Goal: Task Accomplishment & Management: Complete application form

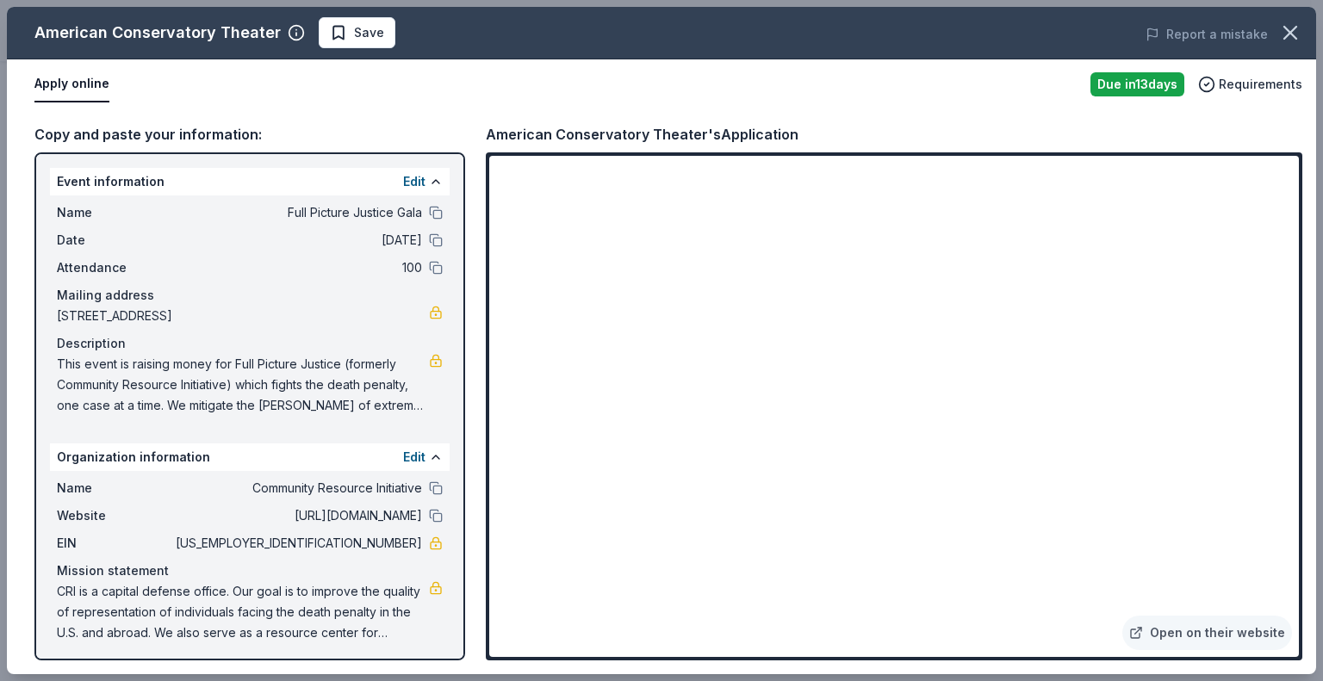
scroll to position [5, 0]
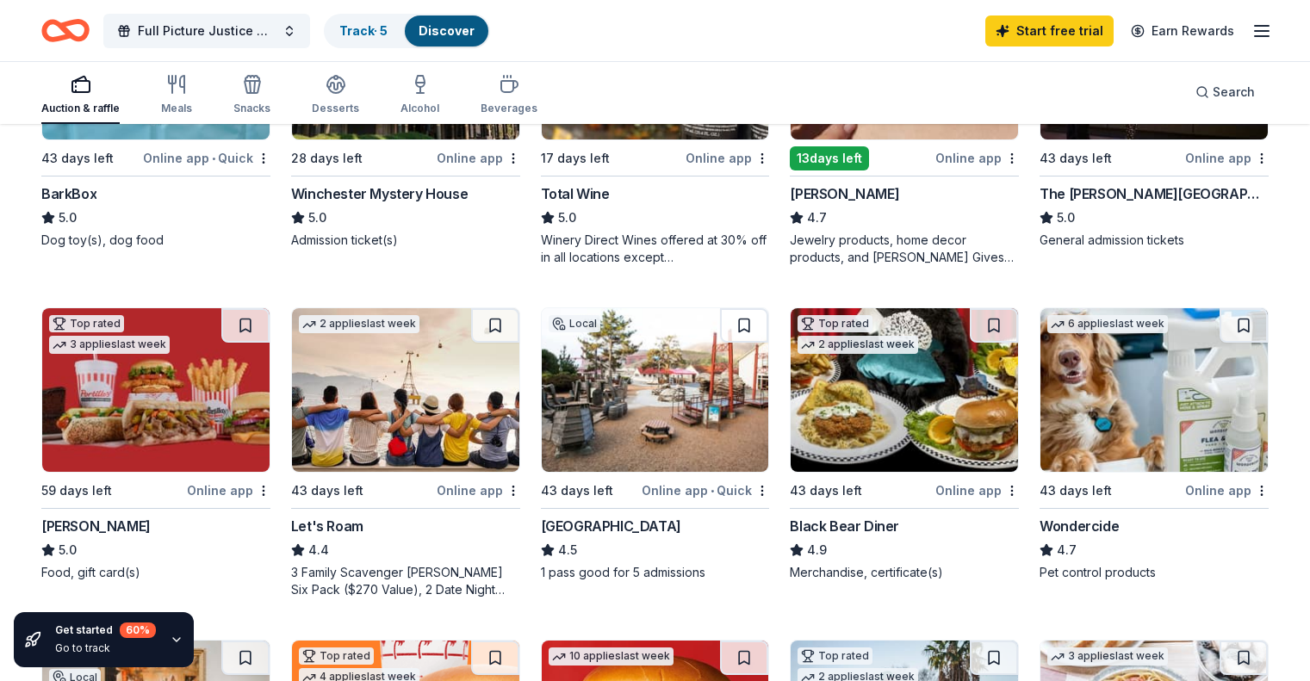
scroll to position [670, 0]
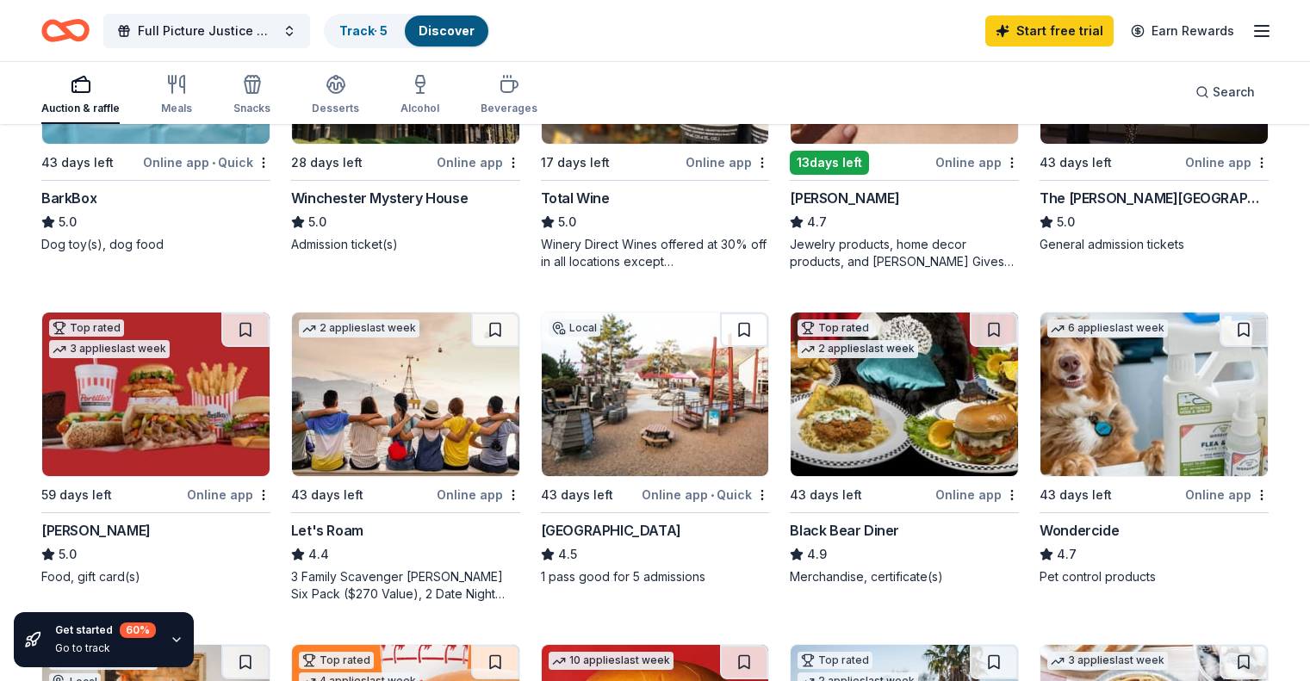
click at [898, 407] on img at bounding box center [903, 395] width 227 height 164
click at [386, 397] on img at bounding box center [405, 395] width 227 height 164
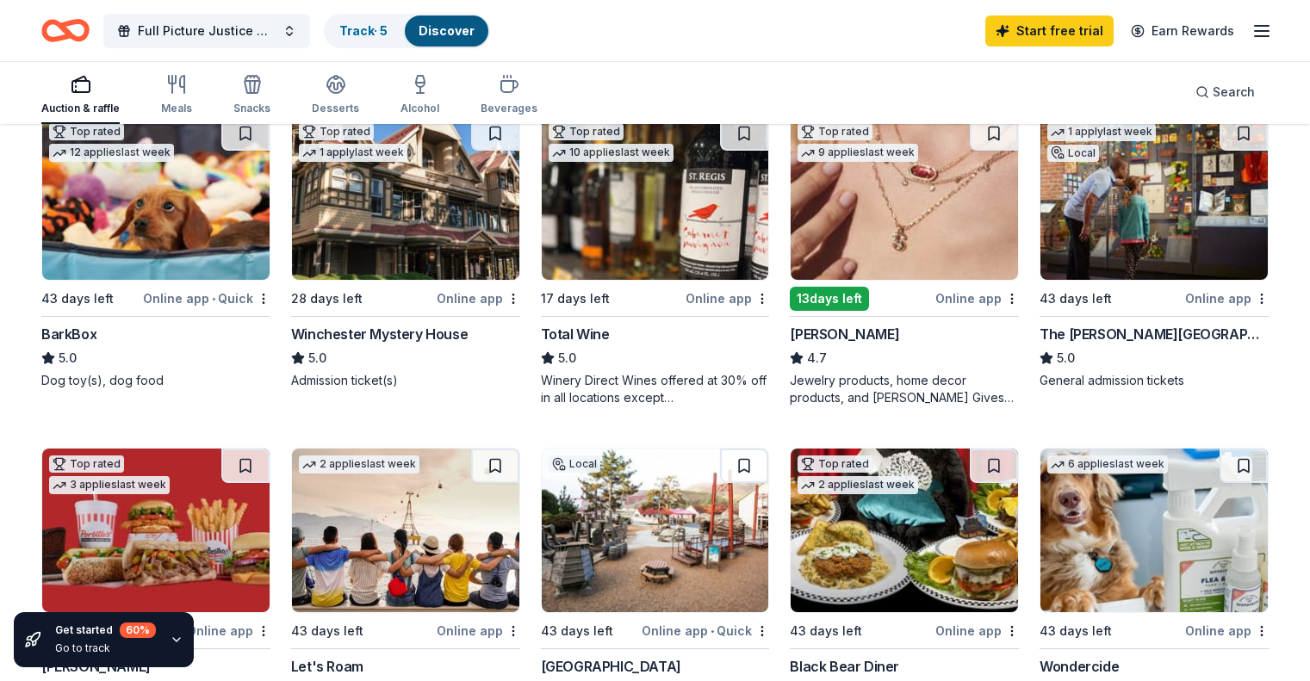
scroll to position [528, 0]
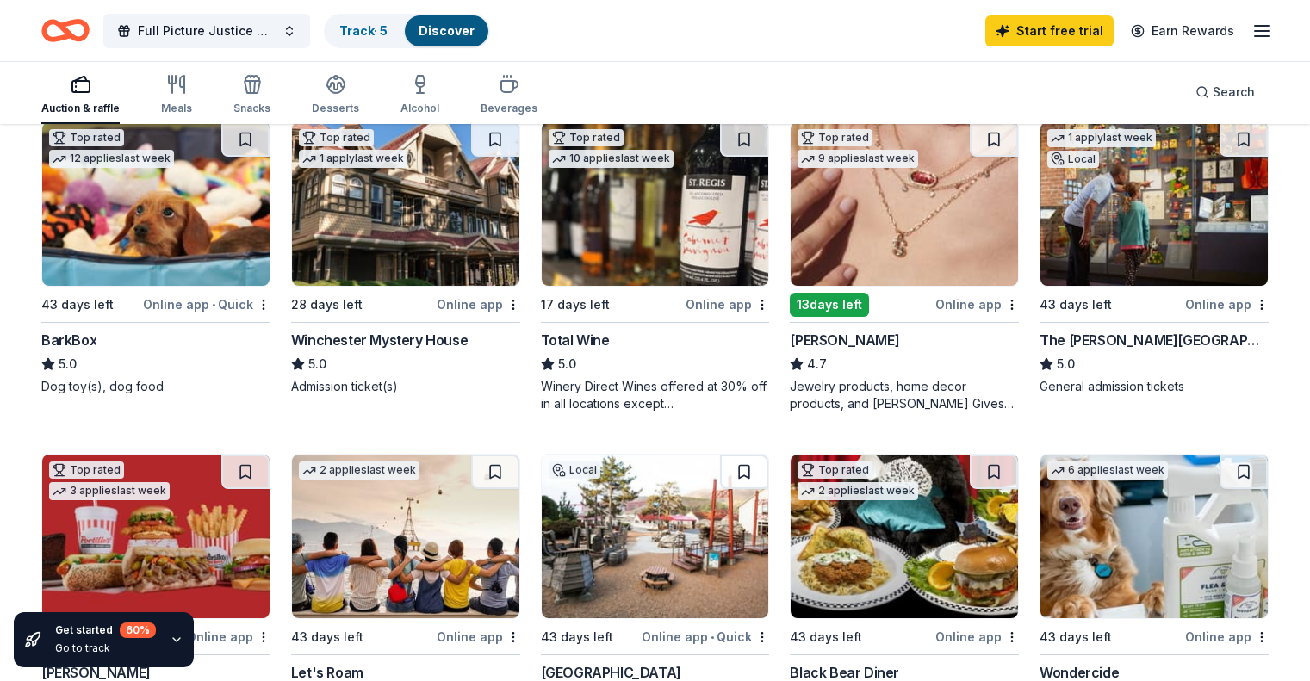
click at [201, 222] on img at bounding box center [155, 204] width 227 height 164
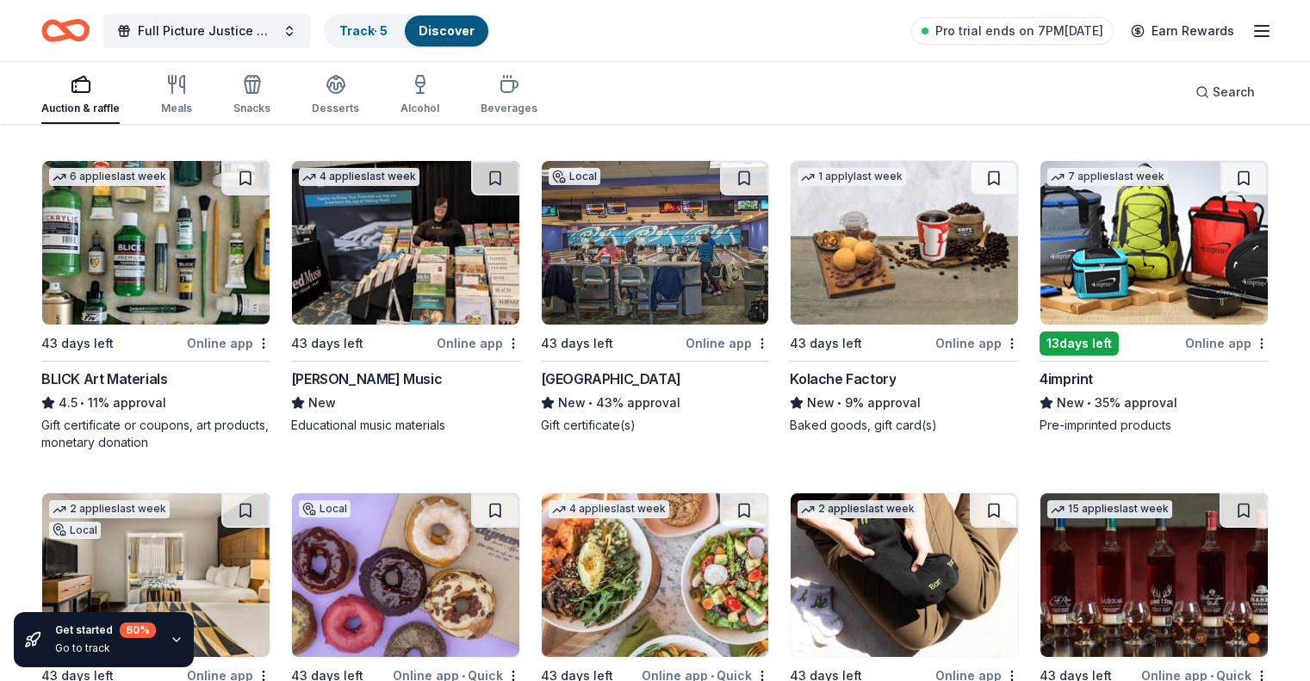
scroll to position [3452, 0]
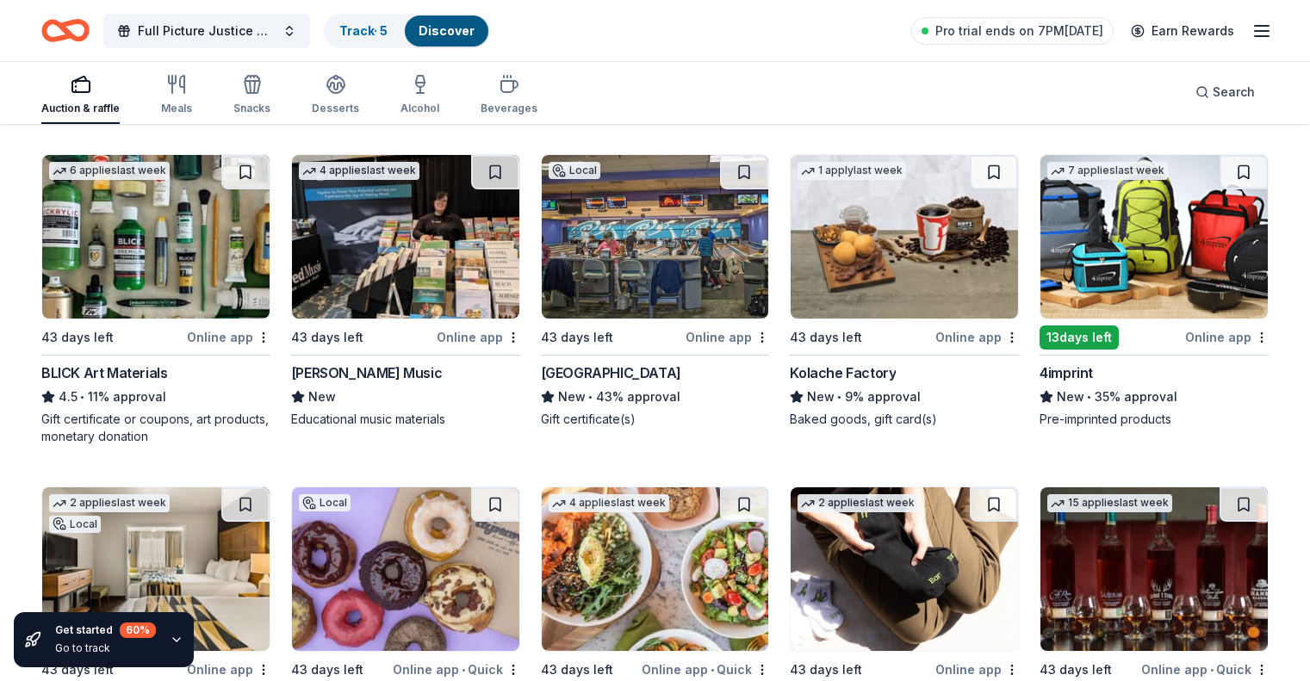
click at [647, 265] on img at bounding box center [655, 237] width 227 height 164
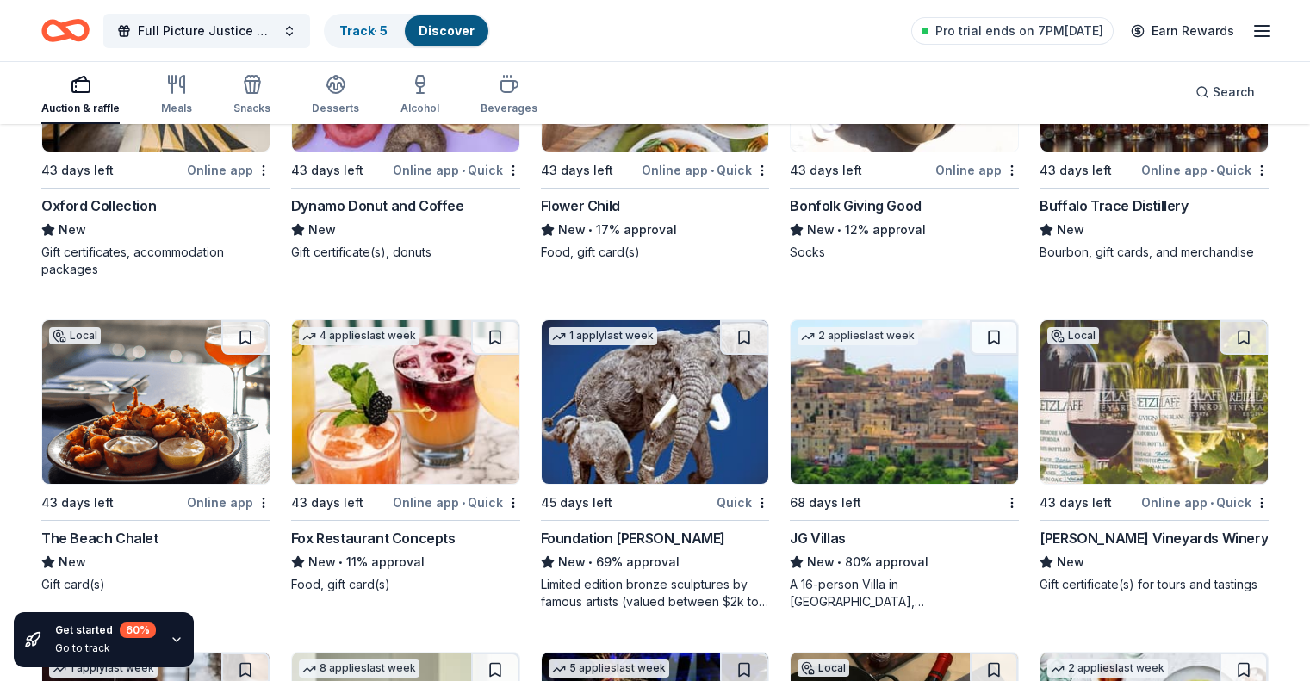
scroll to position [3953, 0]
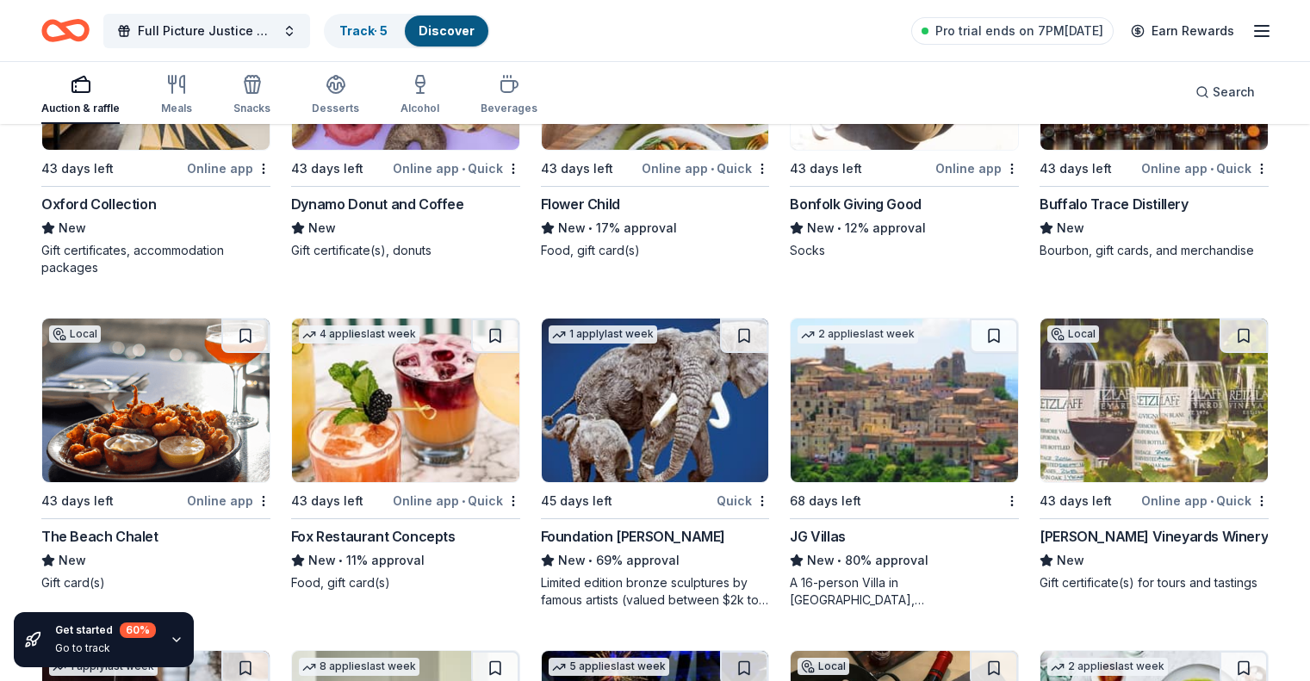
click at [165, 407] on img at bounding box center [155, 401] width 227 height 164
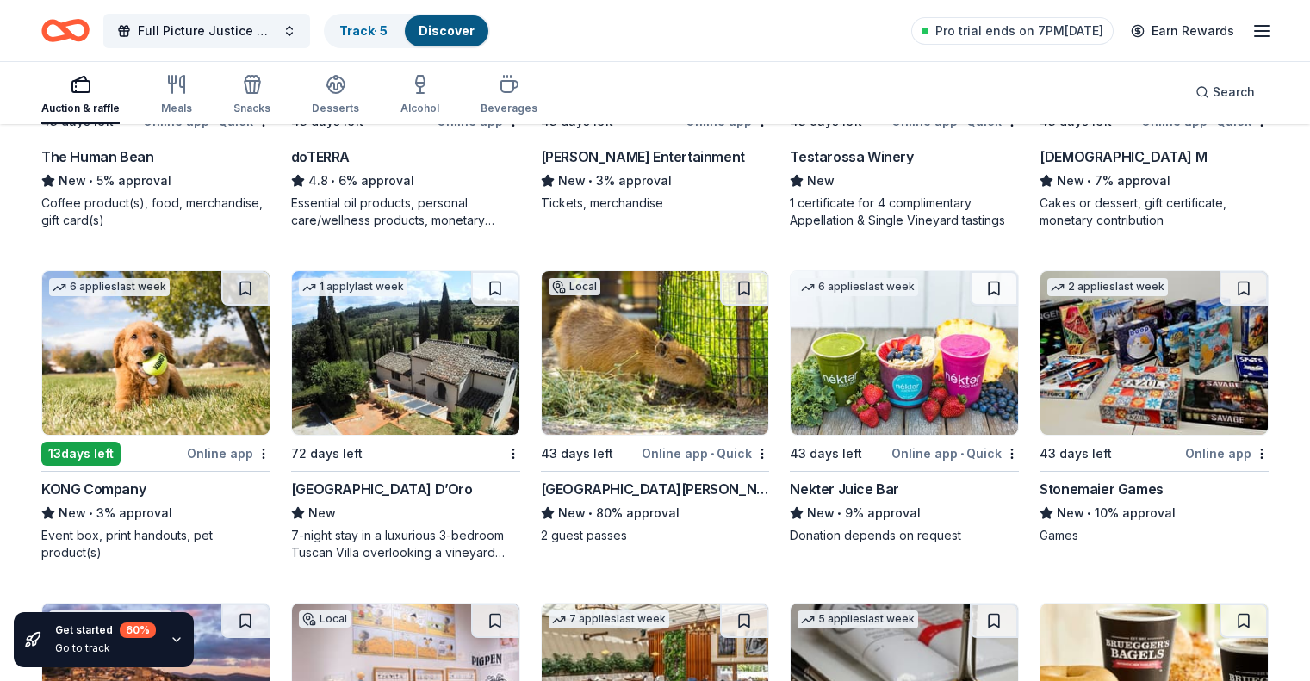
scroll to position [4666, 0]
click at [417, 363] on img at bounding box center [405, 352] width 227 height 164
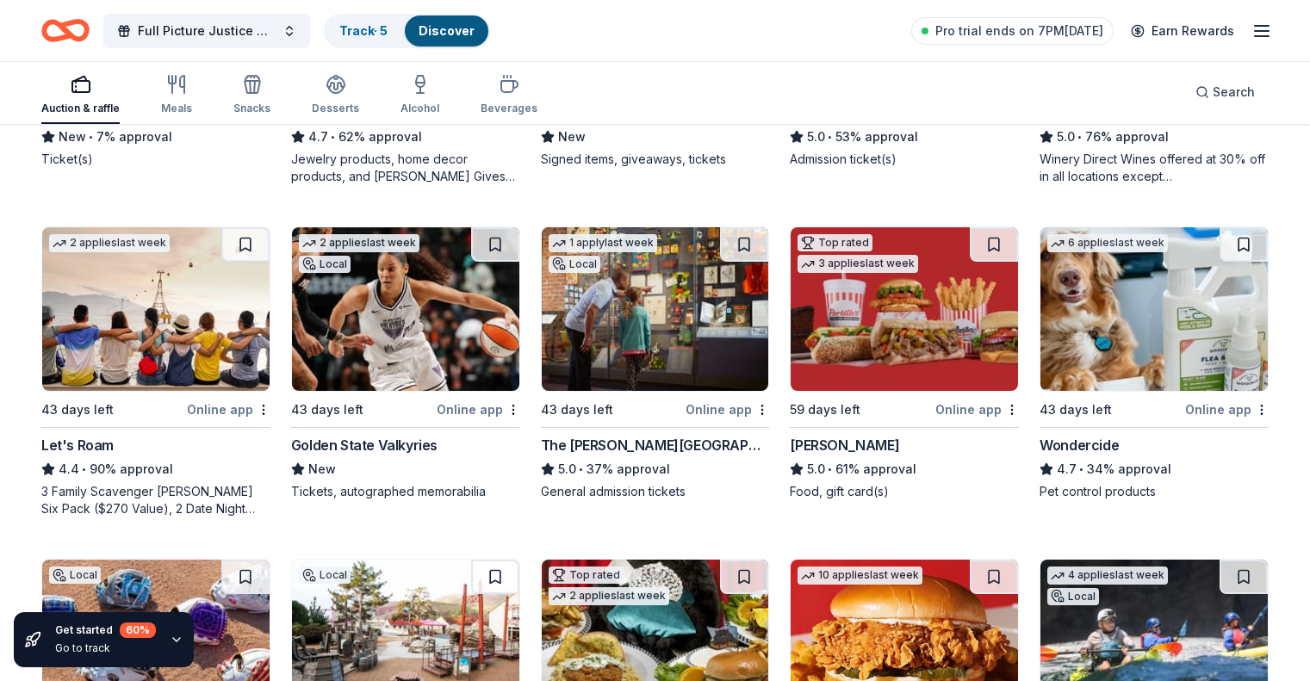
scroll to position [728, 0]
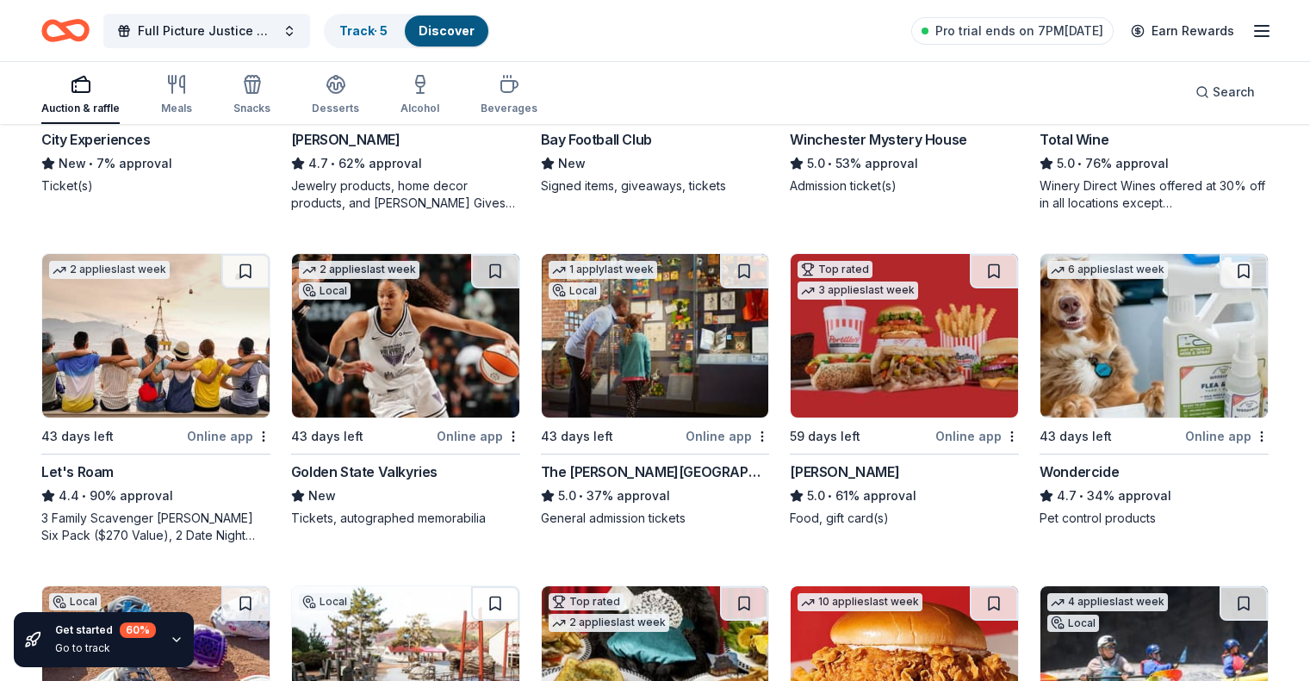
click at [379, 350] on img at bounding box center [405, 336] width 227 height 164
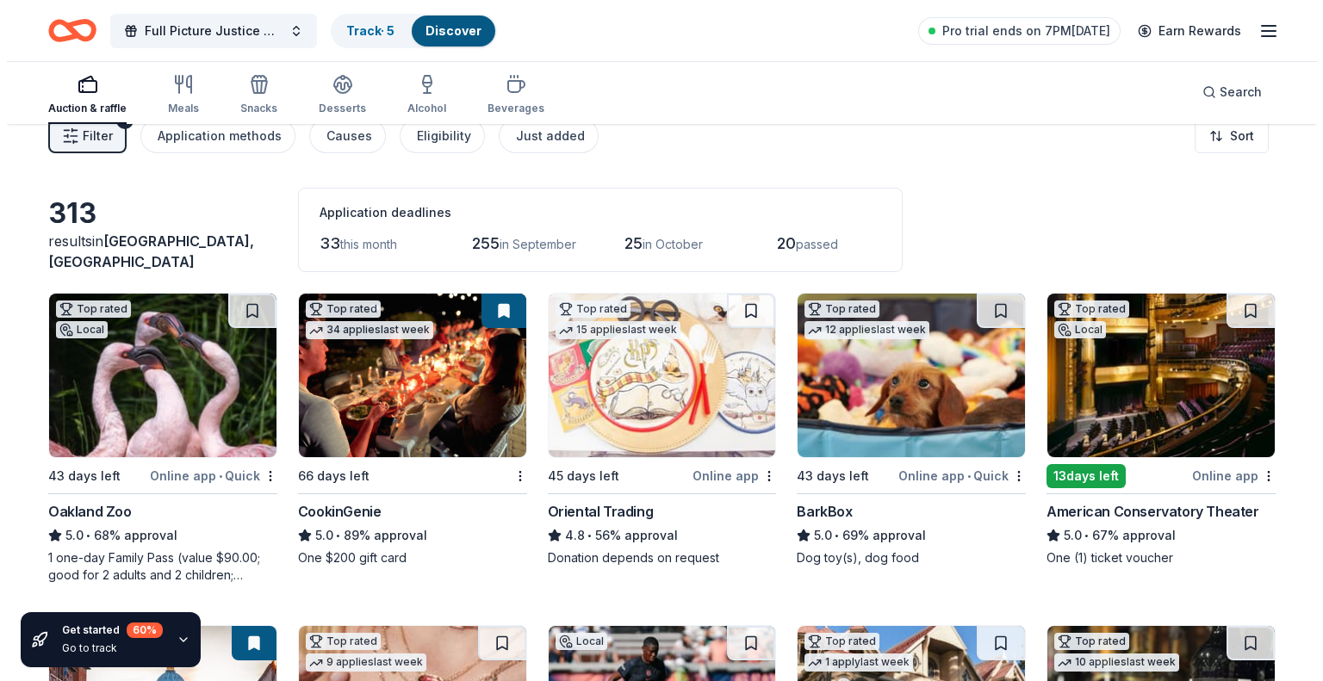
scroll to position [0, 0]
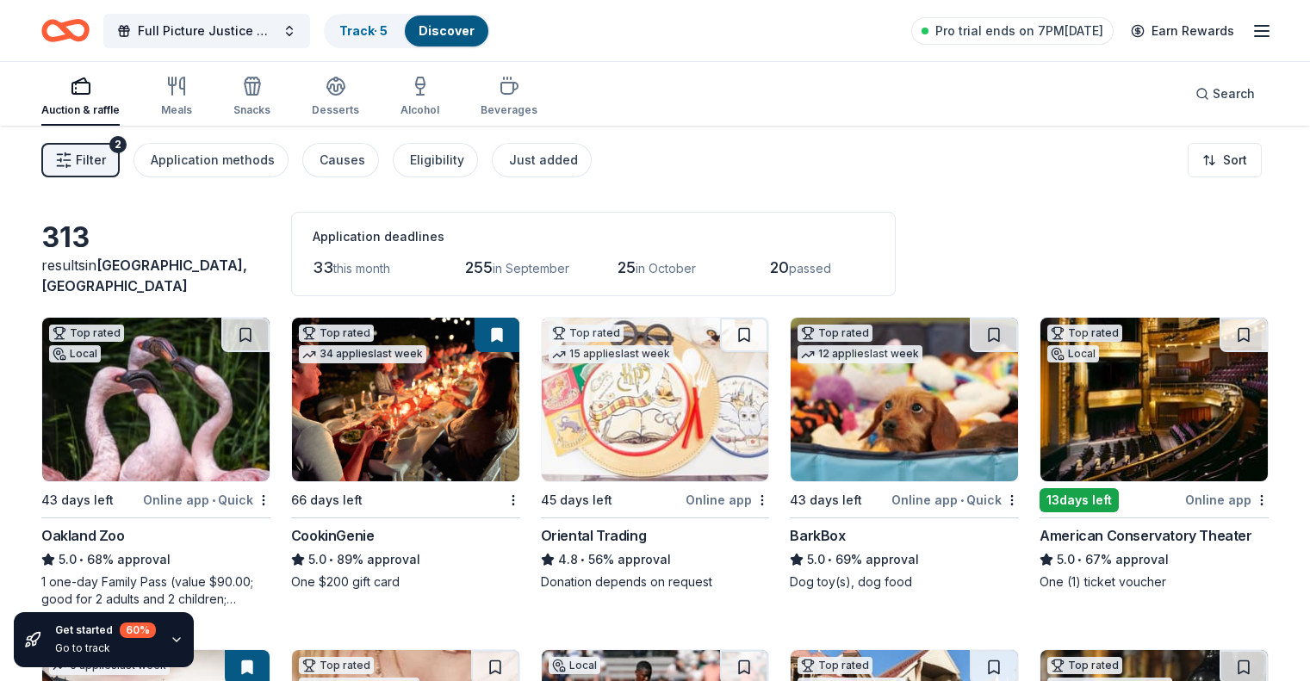
click at [106, 158] on span "Filter" at bounding box center [91, 160] width 30 height 21
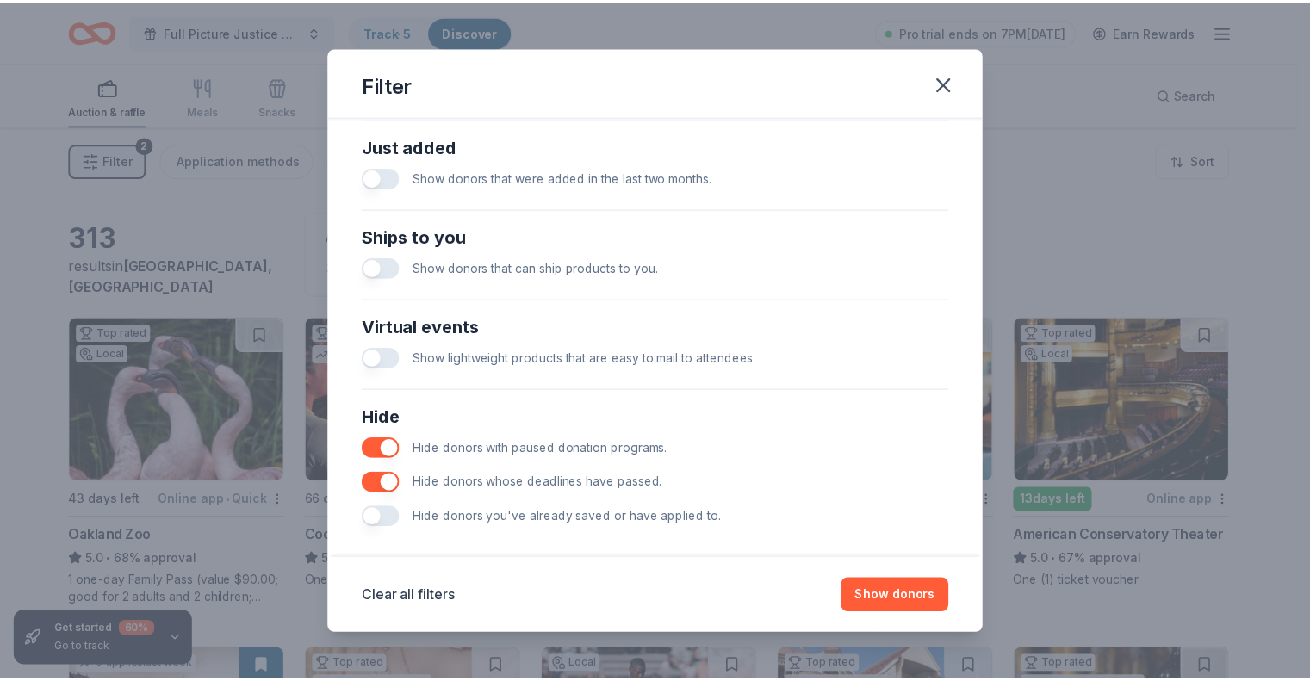
scroll to position [692, 0]
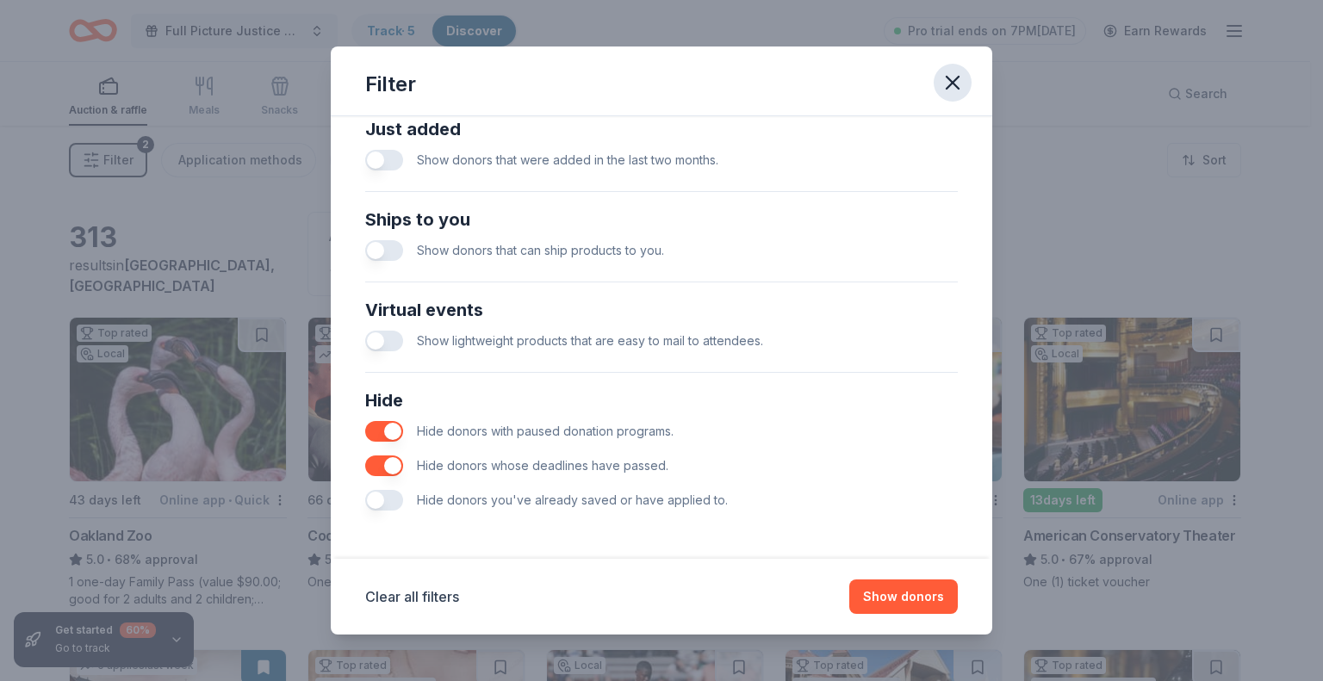
click at [954, 84] on icon "button" at bounding box center [952, 83] width 12 height 12
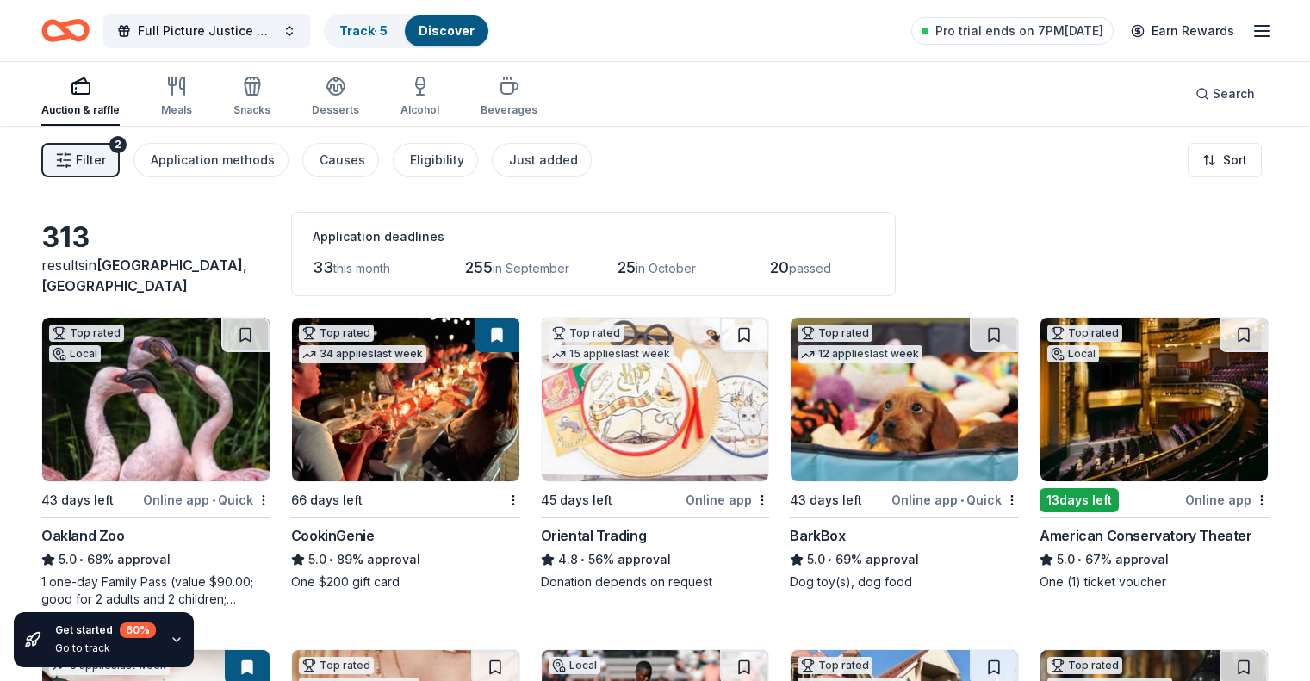
click at [879, 414] on img at bounding box center [903, 400] width 227 height 164
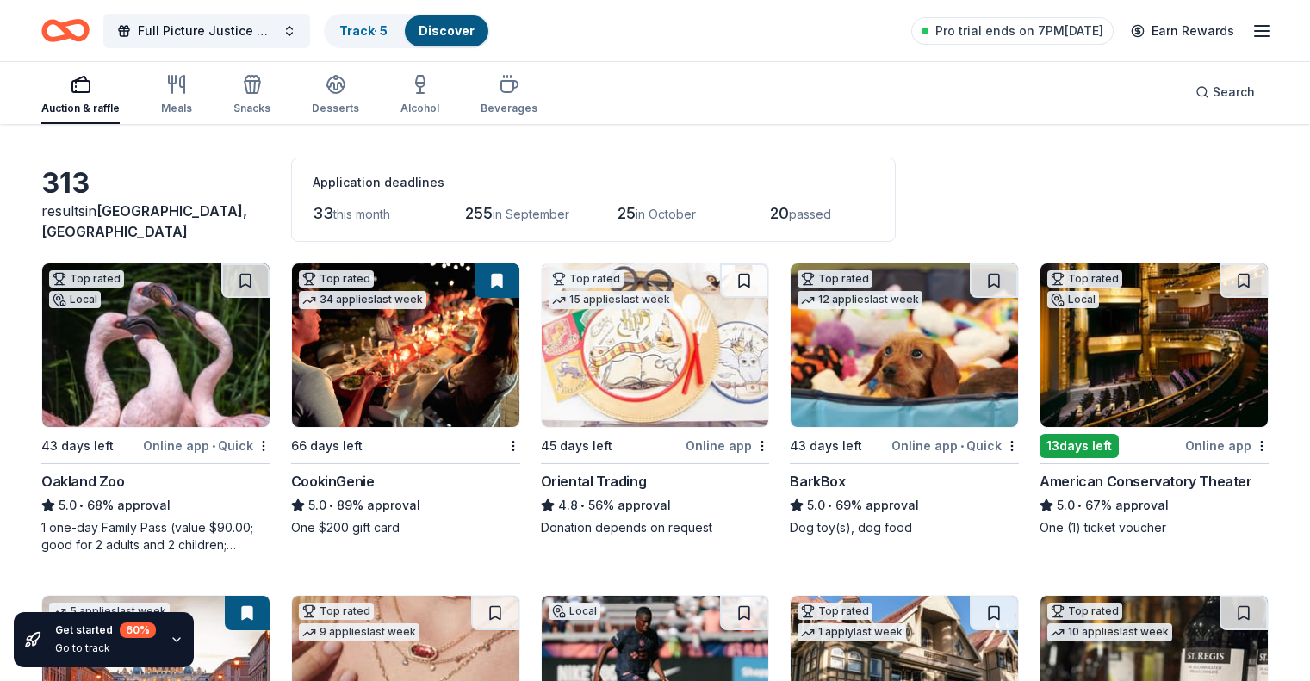
scroll to position [55, 0]
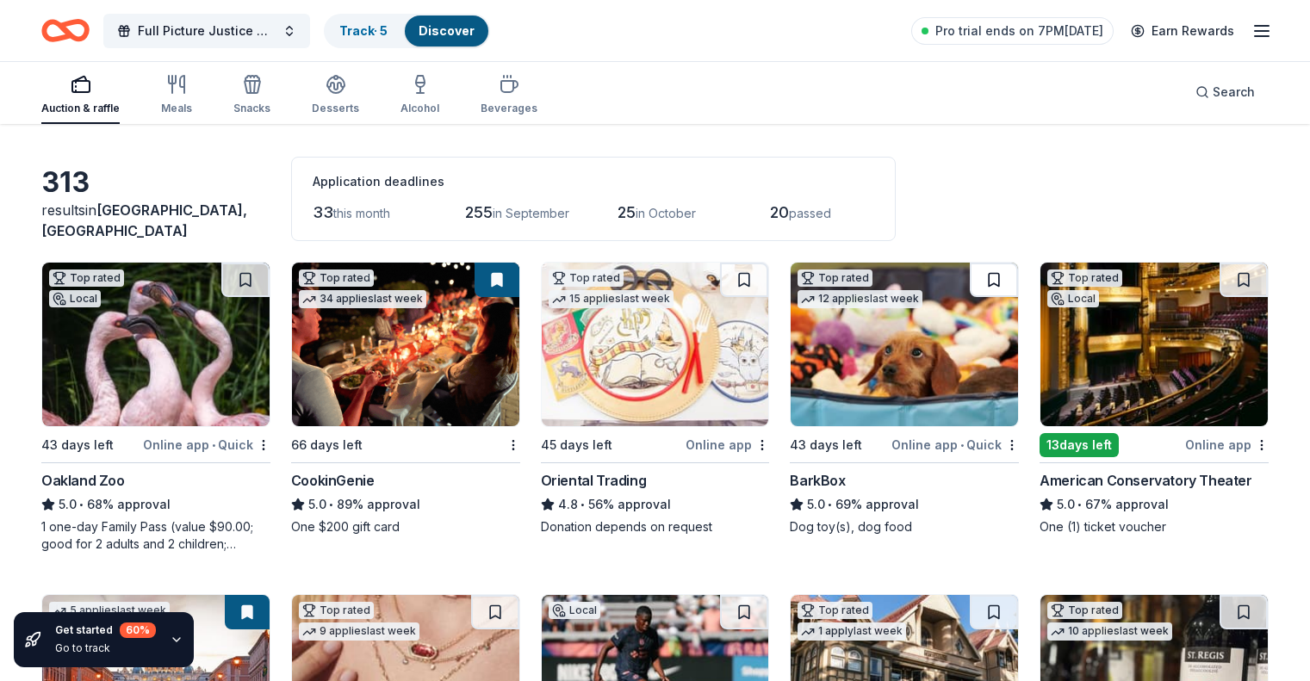
click at [989, 288] on button at bounding box center [994, 280] width 48 height 34
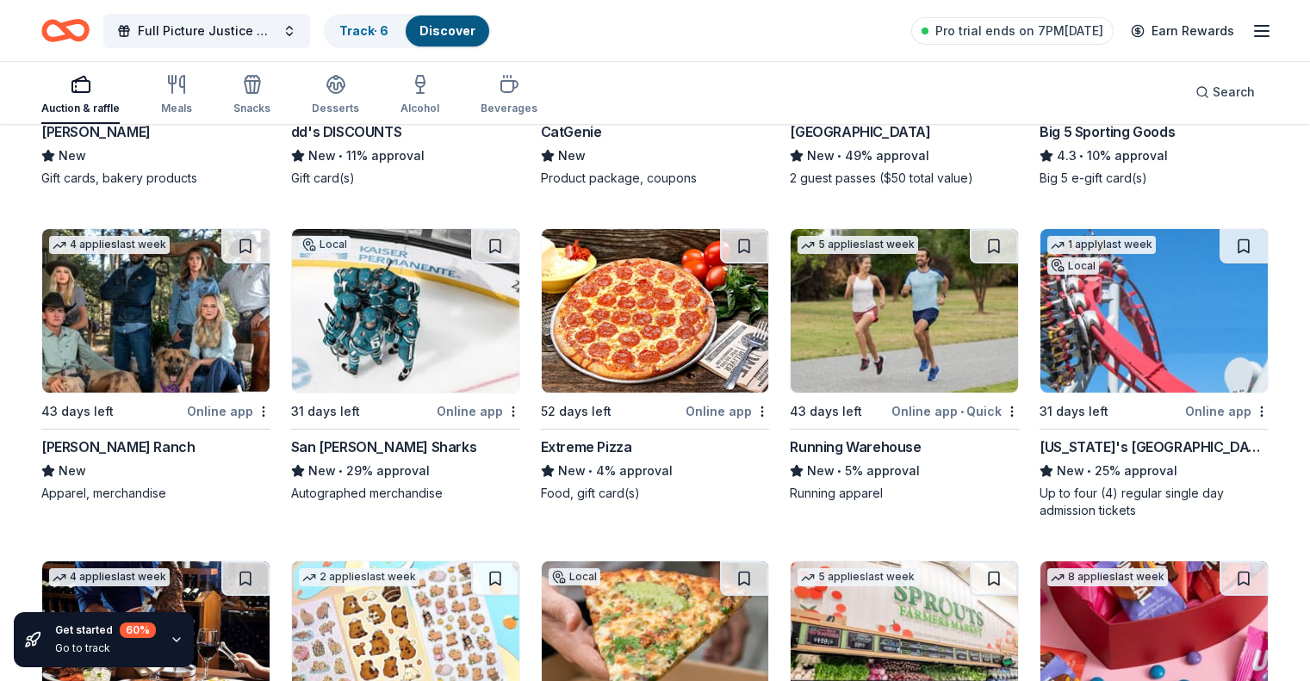
scroll to position [5669, 0]
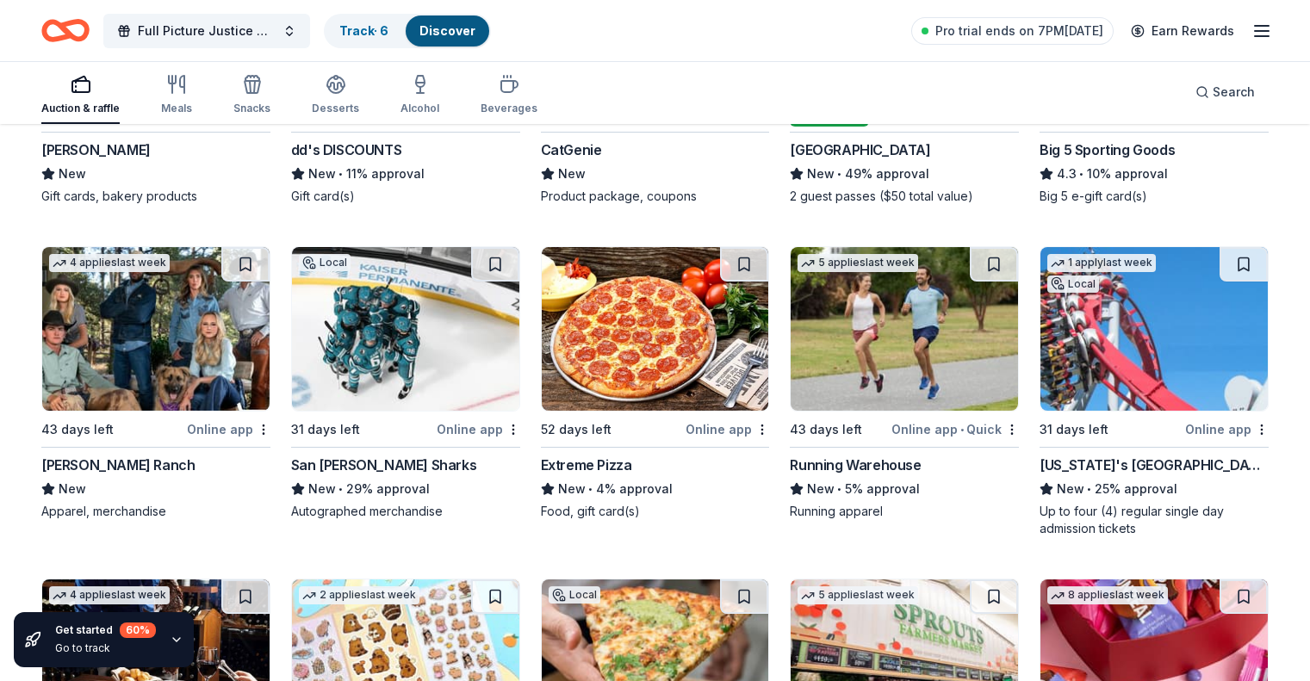
click at [1132, 347] on img at bounding box center [1153, 329] width 227 height 164
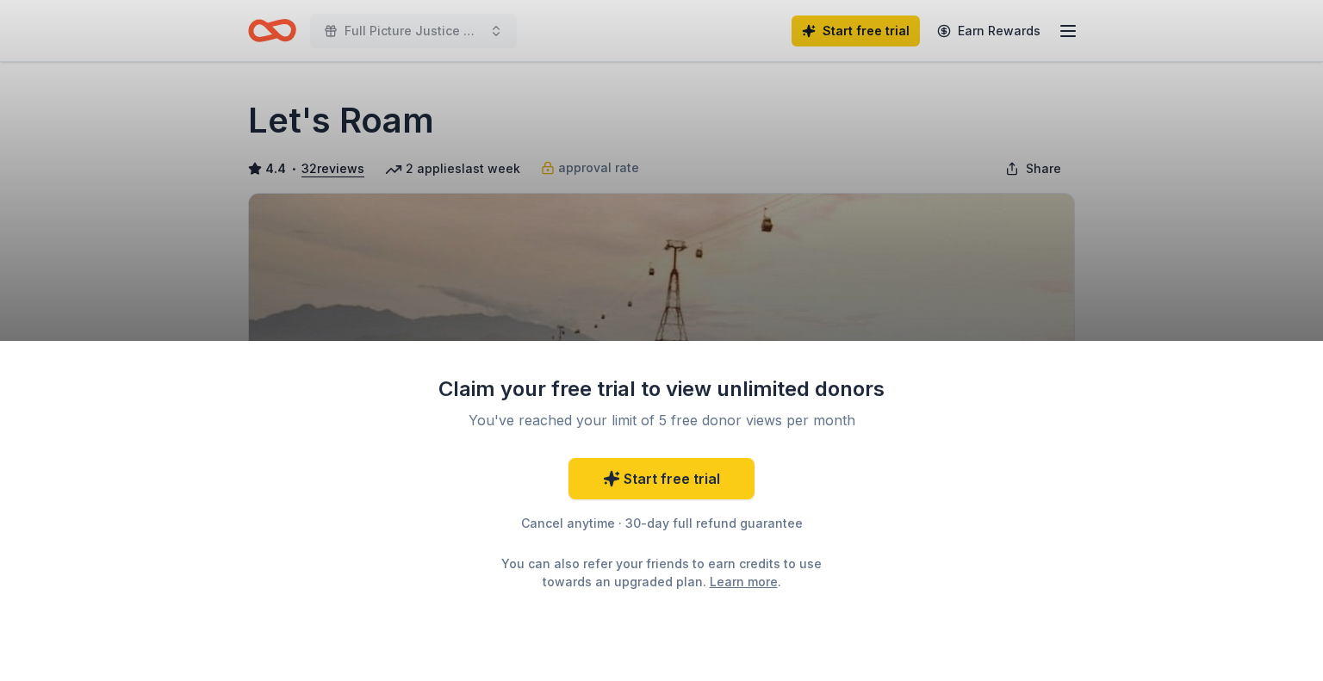
click at [1104, 236] on div "Claim your free trial to view unlimited donors You've reached your limit of 5 f…" at bounding box center [661, 340] width 1323 height 681
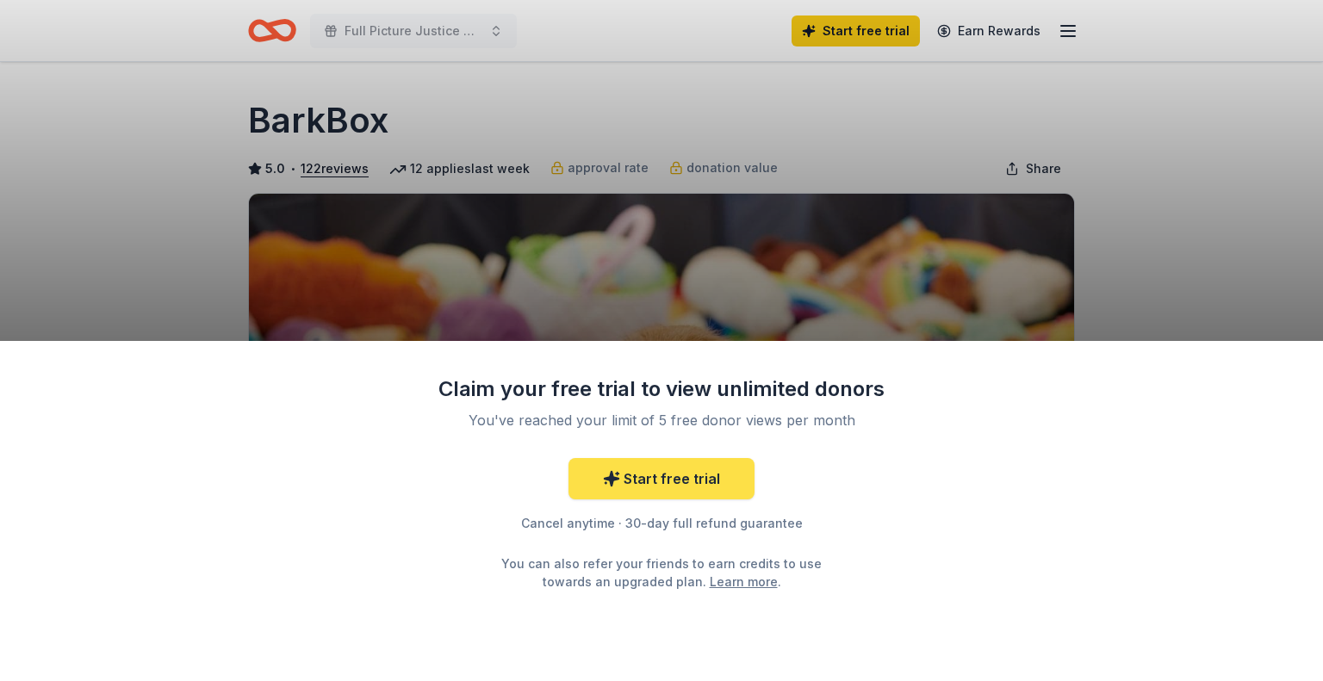
click at [673, 479] on link "Start free trial" at bounding box center [661, 478] width 186 height 41
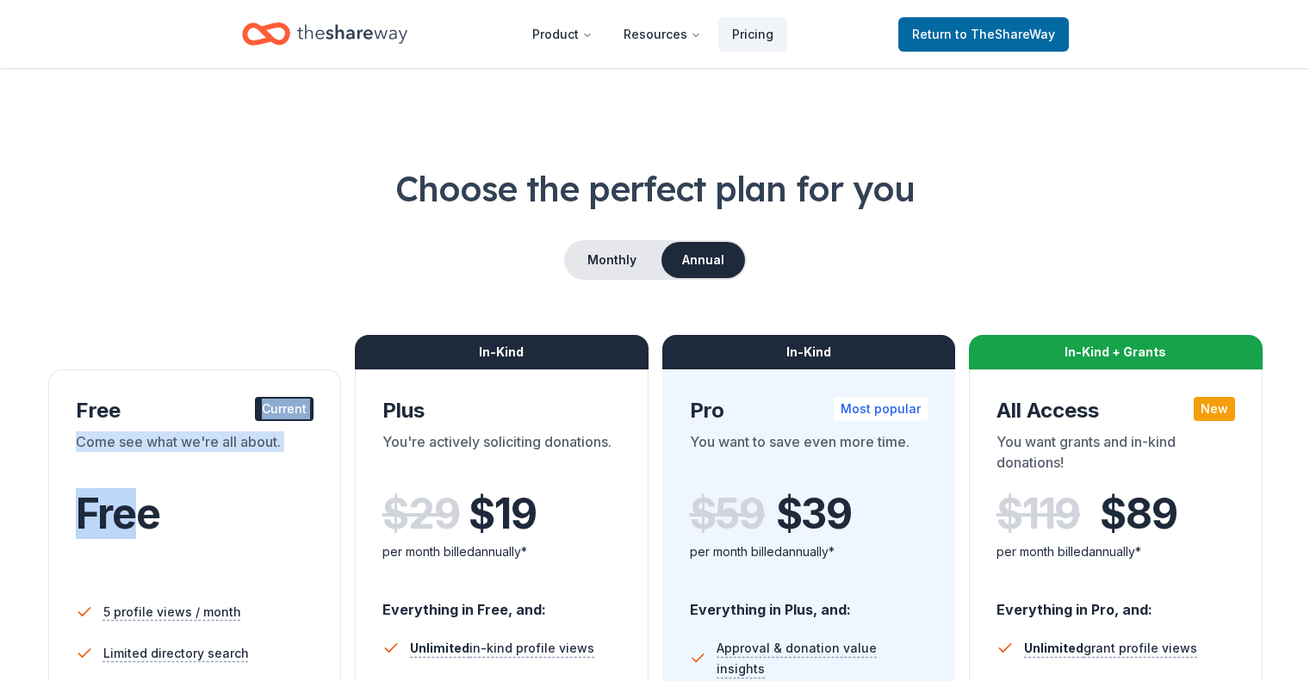
drag, startPoint x: 158, startPoint y: 496, endPoint x: 208, endPoint y: 341, distance: 162.8
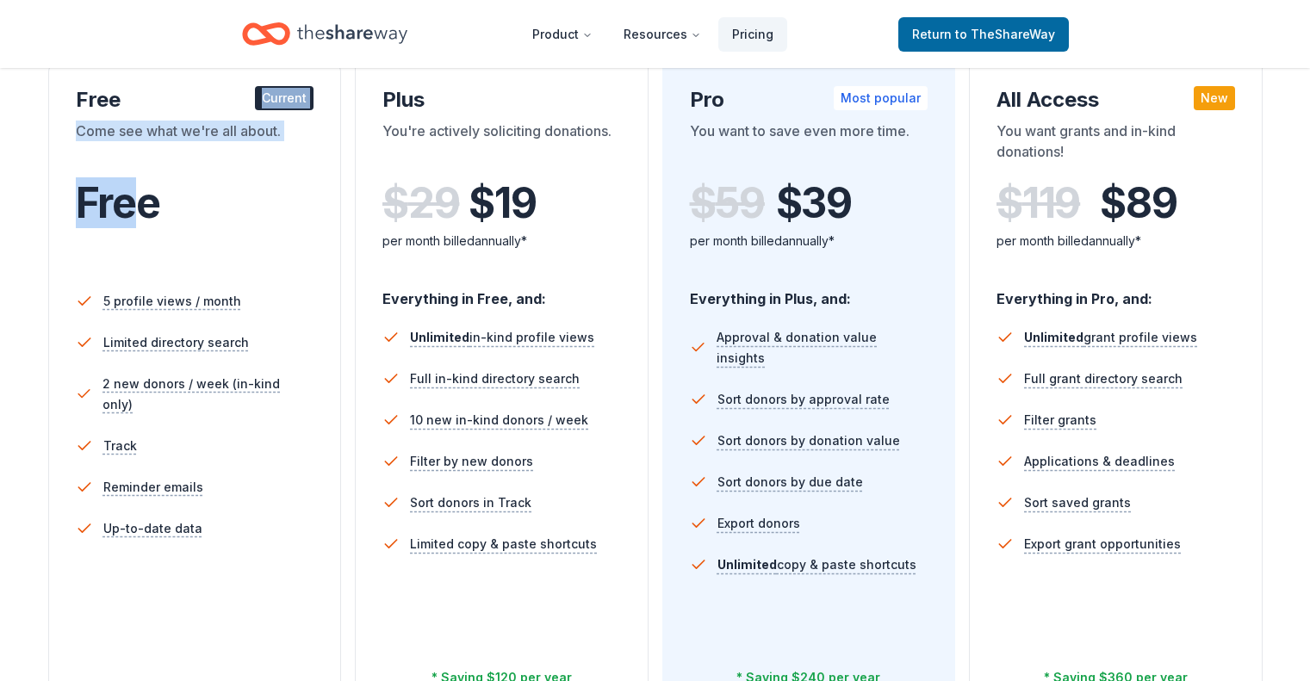
scroll to position [319, 0]
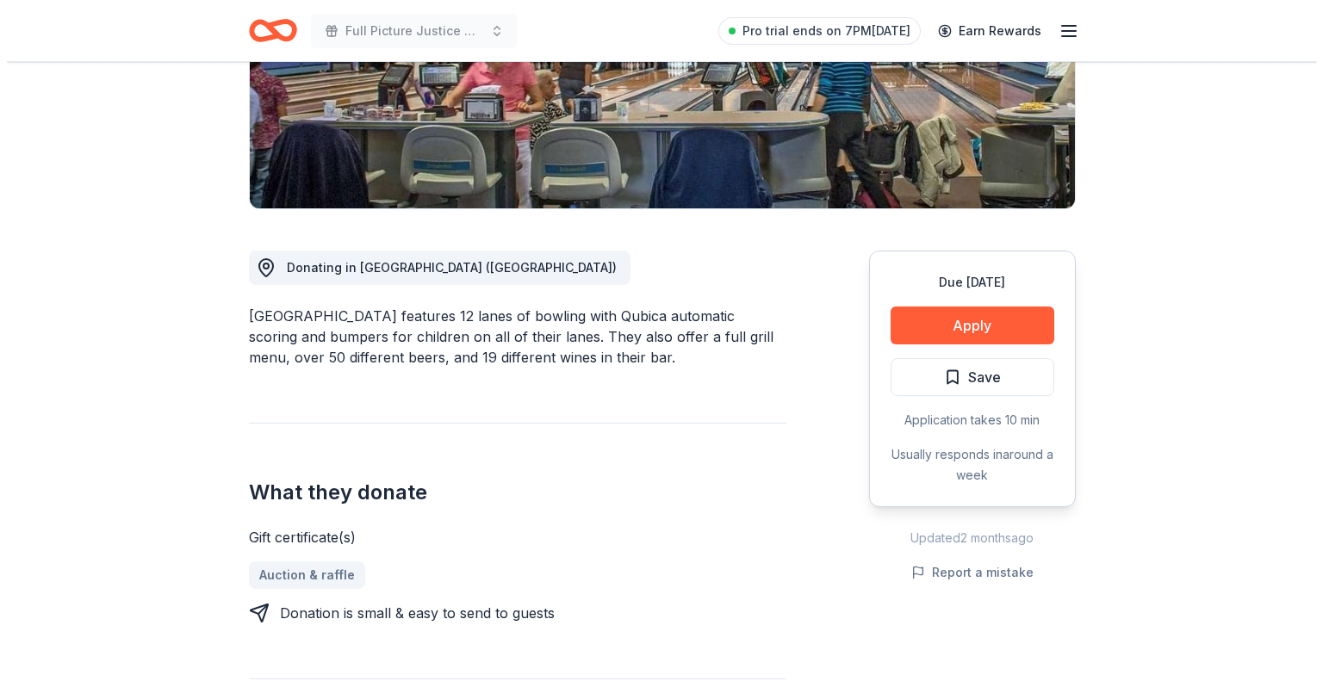
scroll to position [315, 0]
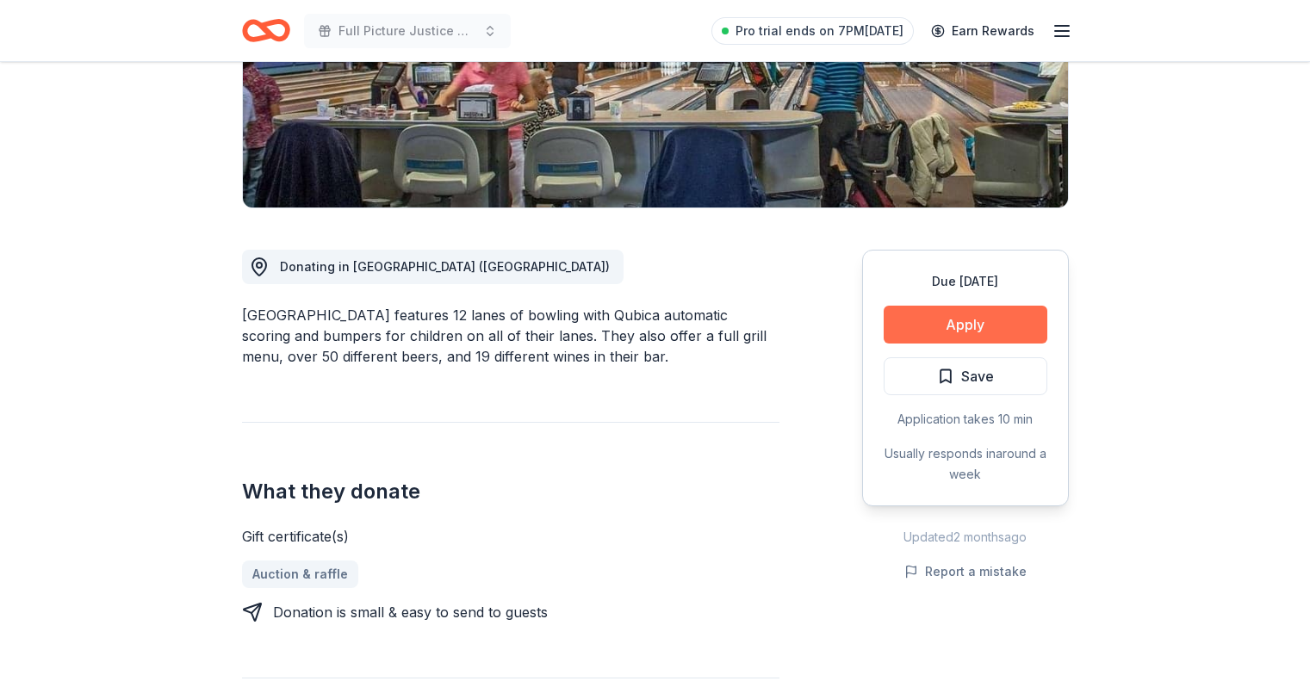
click at [975, 327] on button "Apply" at bounding box center [965, 325] width 164 height 38
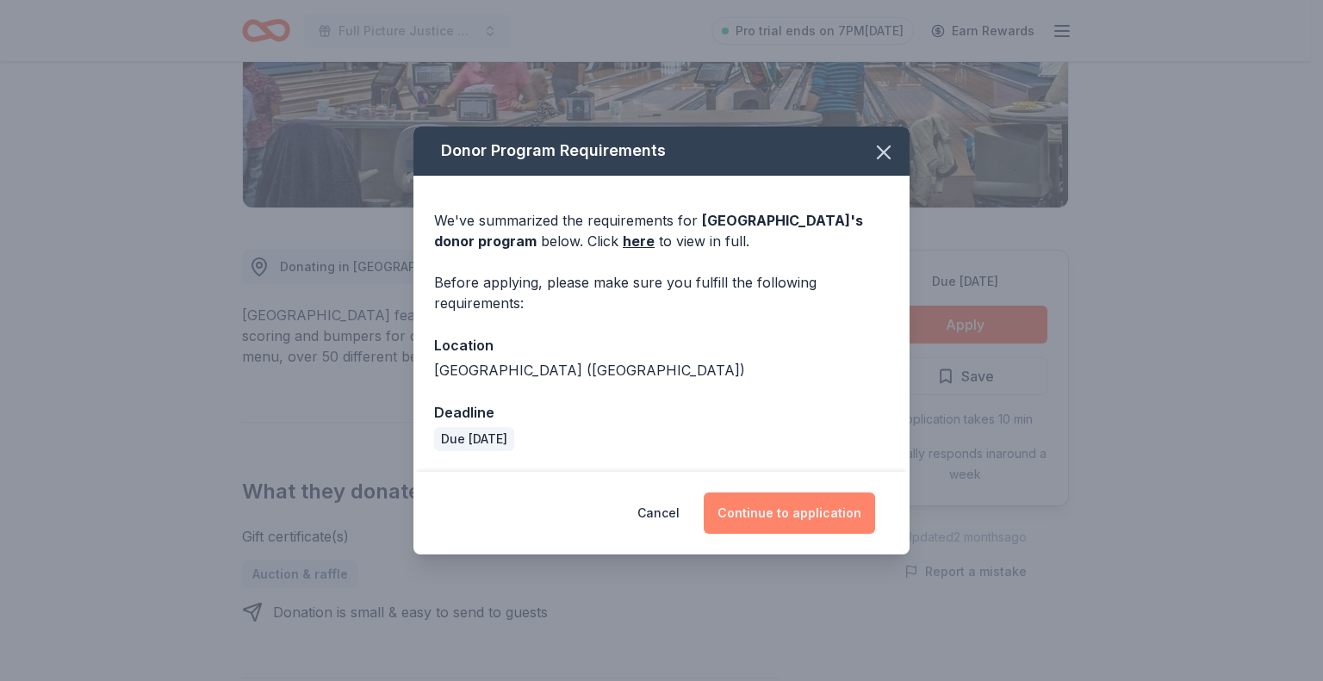
click at [779, 515] on button "Continue to application" at bounding box center [789, 513] width 171 height 41
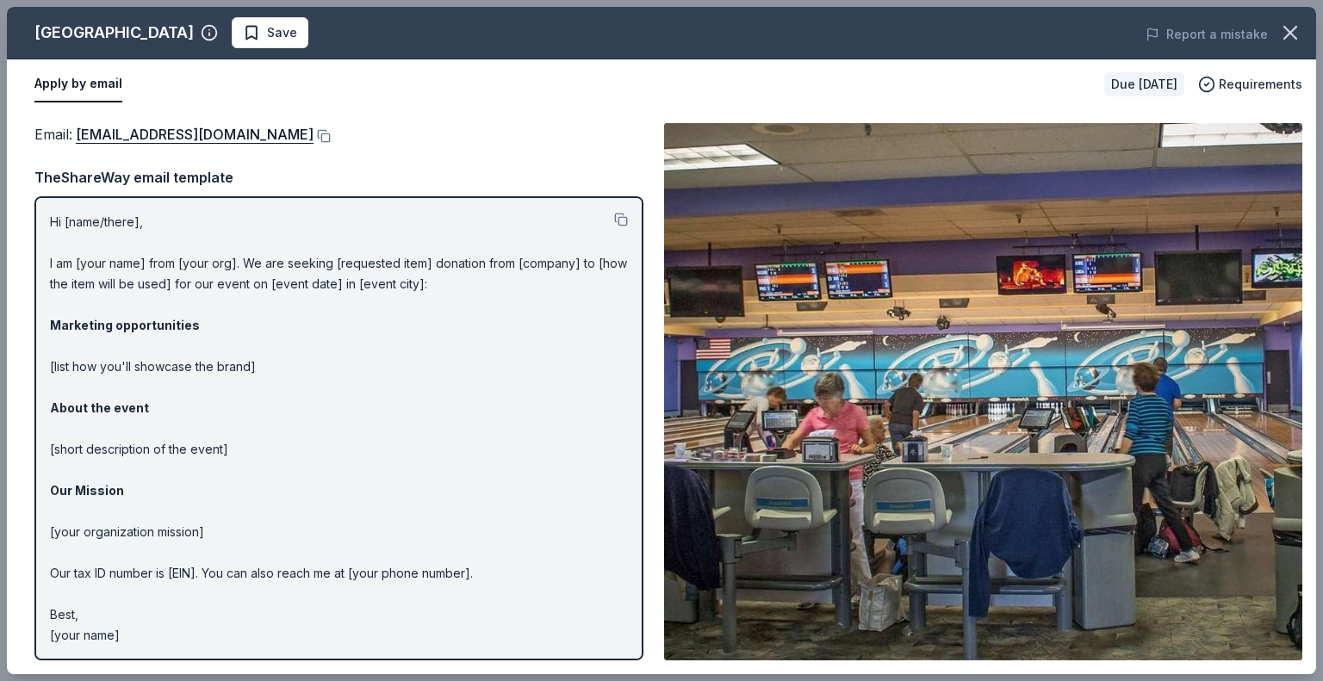
scroll to position [1, 0]
click at [116, 229] on p "Hi [name/there], I am [your name] from [your org]. We are seeking [requested it…" at bounding box center [339, 428] width 578 height 434
click at [200, 280] on p "Hi [name/there], I am [your name] from [your org]. We are seeking [requested it…" at bounding box center [339, 428] width 578 height 434
drag, startPoint x: 1318, startPoint y: 140, endPoint x: 1321, endPoint y: 301, distance: 160.2
click at [1309, 301] on div "Presidio Bowling Center Save Report a mistake Apply by email Due [DATE] Require…" at bounding box center [661, 340] width 1323 height 681
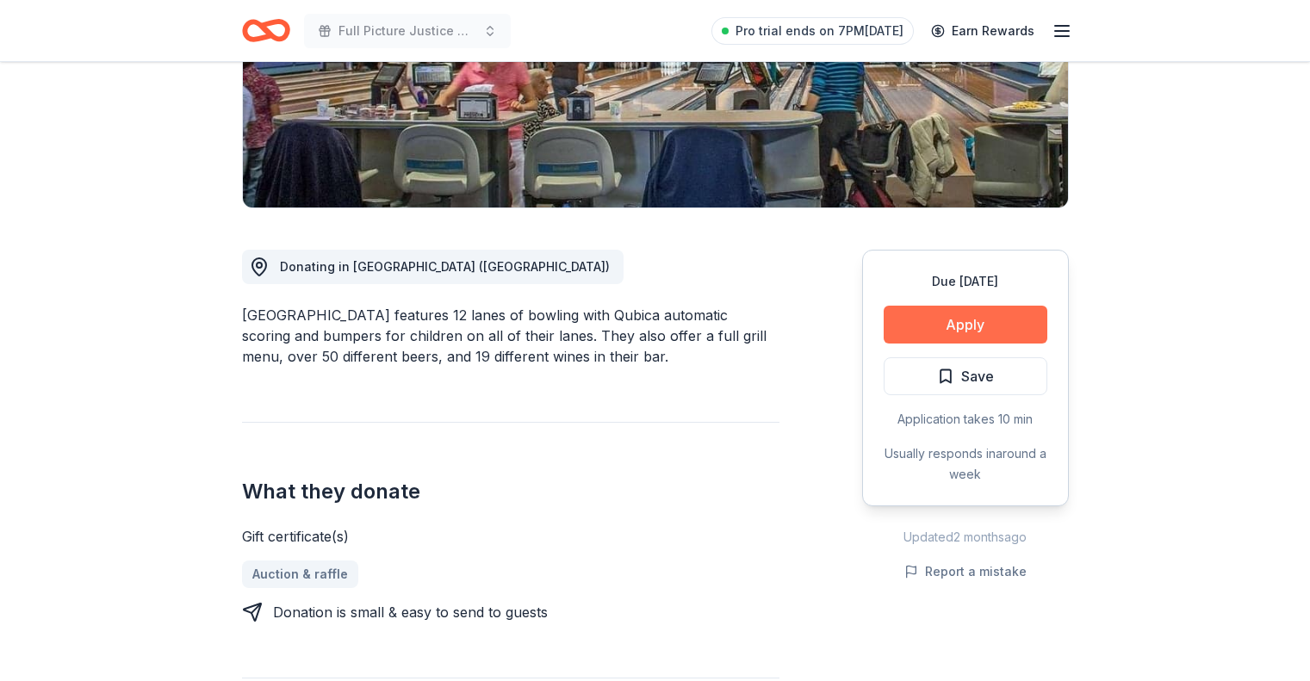
click at [949, 325] on button "Apply" at bounding box center [965, 325] width 164 height 38
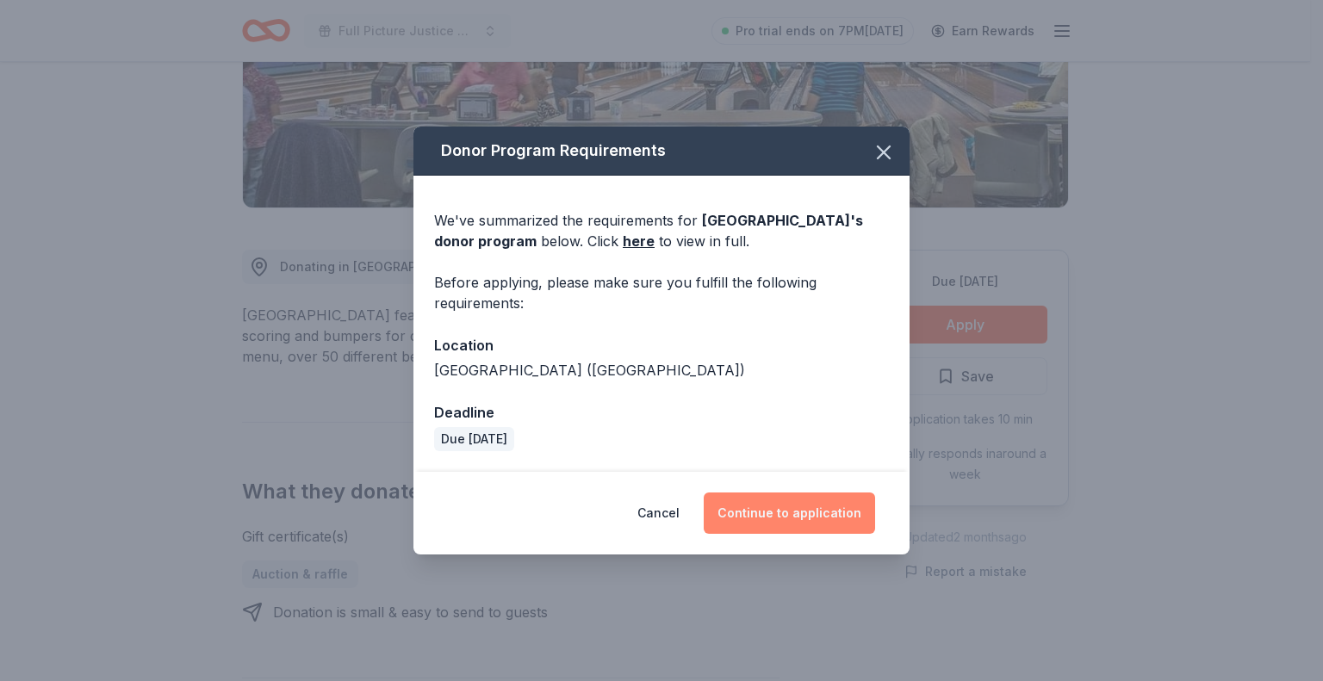
click at [759, 511] on button "Continue to application" at bounding box center [789, 513] width 171 height 41
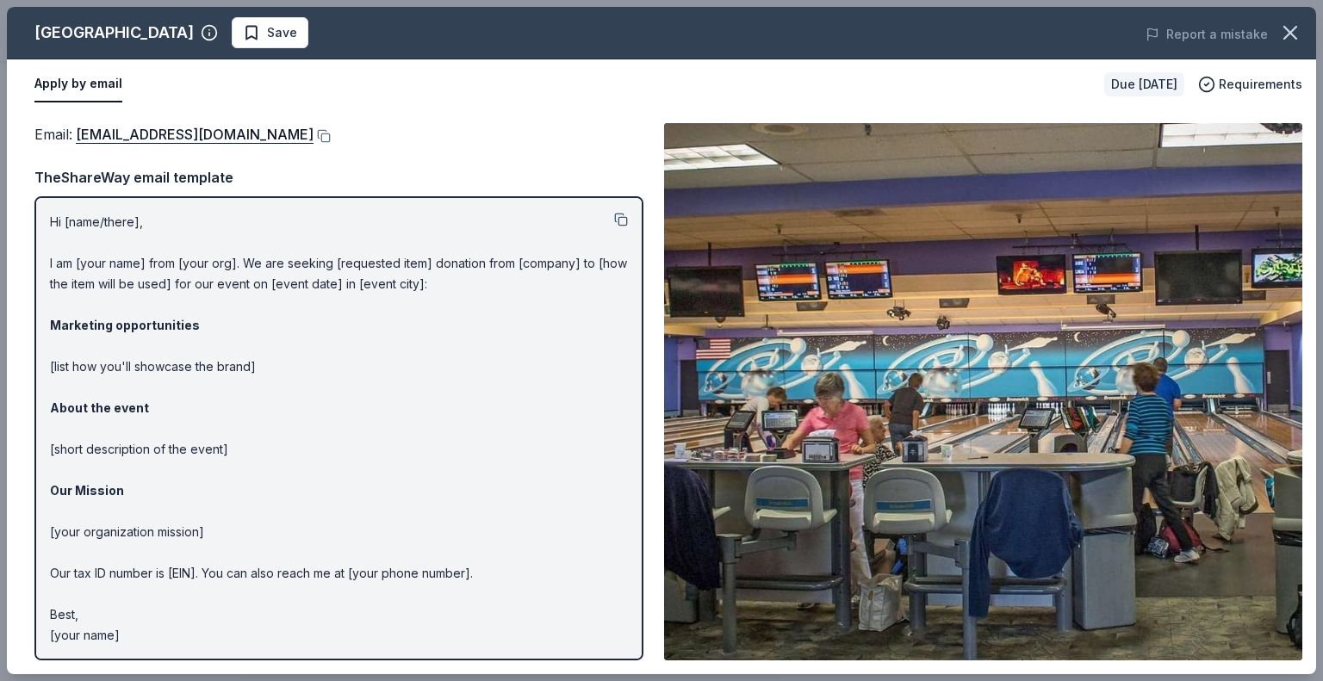
click at [614, 217] on button at bounding box center [621, 220] width 14 height 14
drag, startPoint x: 220, startPoint y: 635, endPoint x: 102, endPoint y: 183, distance: 468.0
click at [102, 183] on div "TheShareWay email template Hi [name/there], I am [your name] from [your org]. W…" at bounding box center [338, 413] width 609 height 494
drag, startPoint x: 30, startPoint y: 131, endPoint x: 240, endPoint y: 170, distance: 213.8
click at [240, 170] on div "Email : [EMAIL_ADDRESS][DOMAIN_NAME] Email : [EMAIL_ADDRESS][DOMAIN_NAME] TheSh…" at bounding box center [661, 391] width 1309 height 565
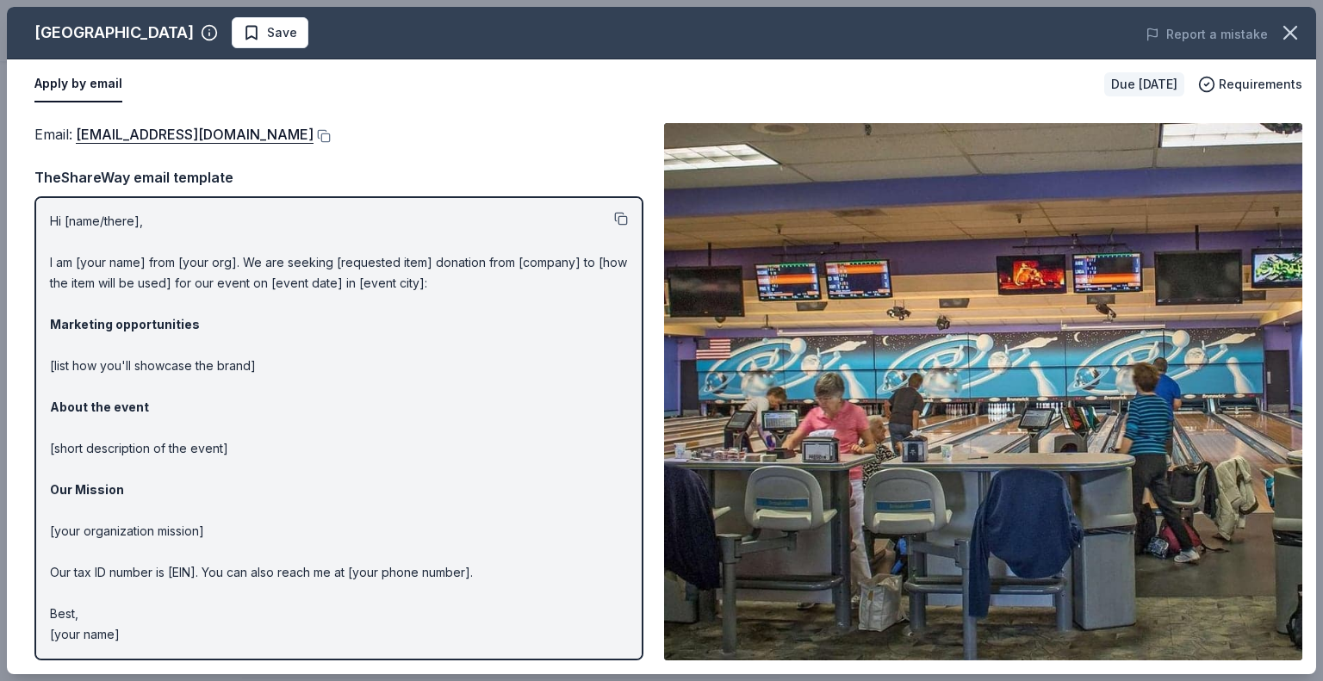
click at [614, 216] on button at bounding box center [621, 219] width 14 height 14
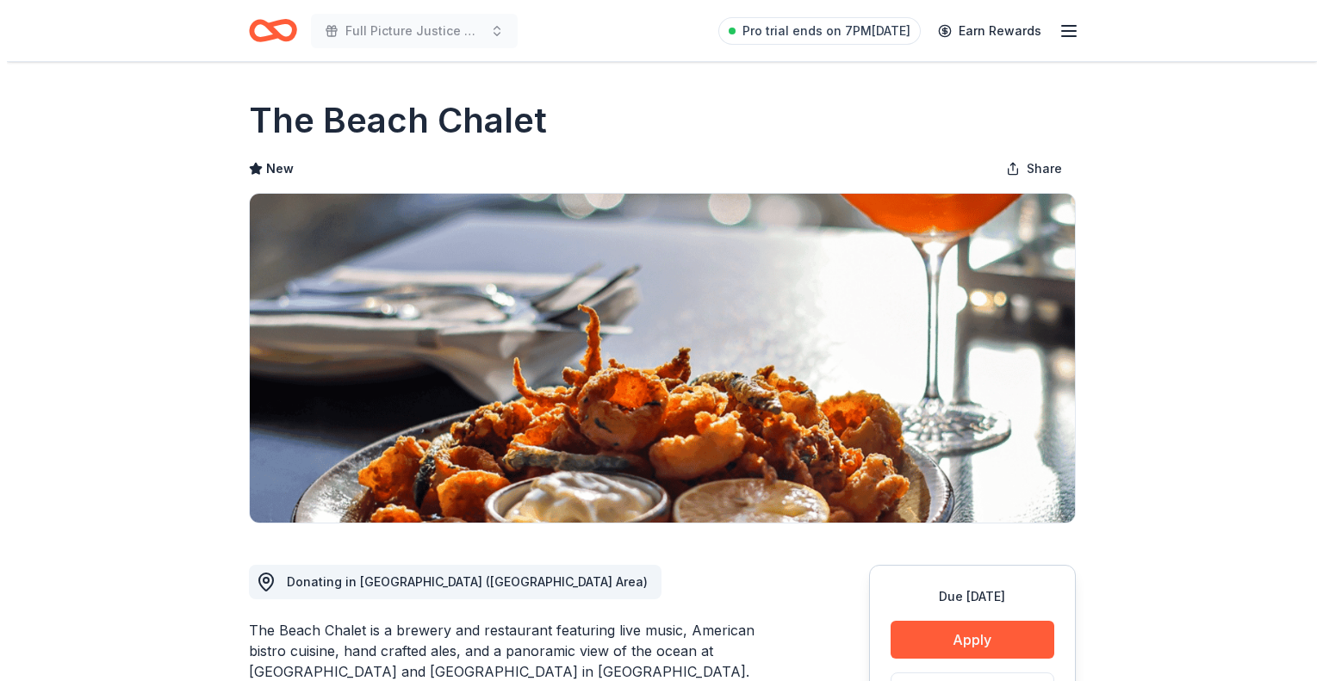
scroll to position [107, 0]
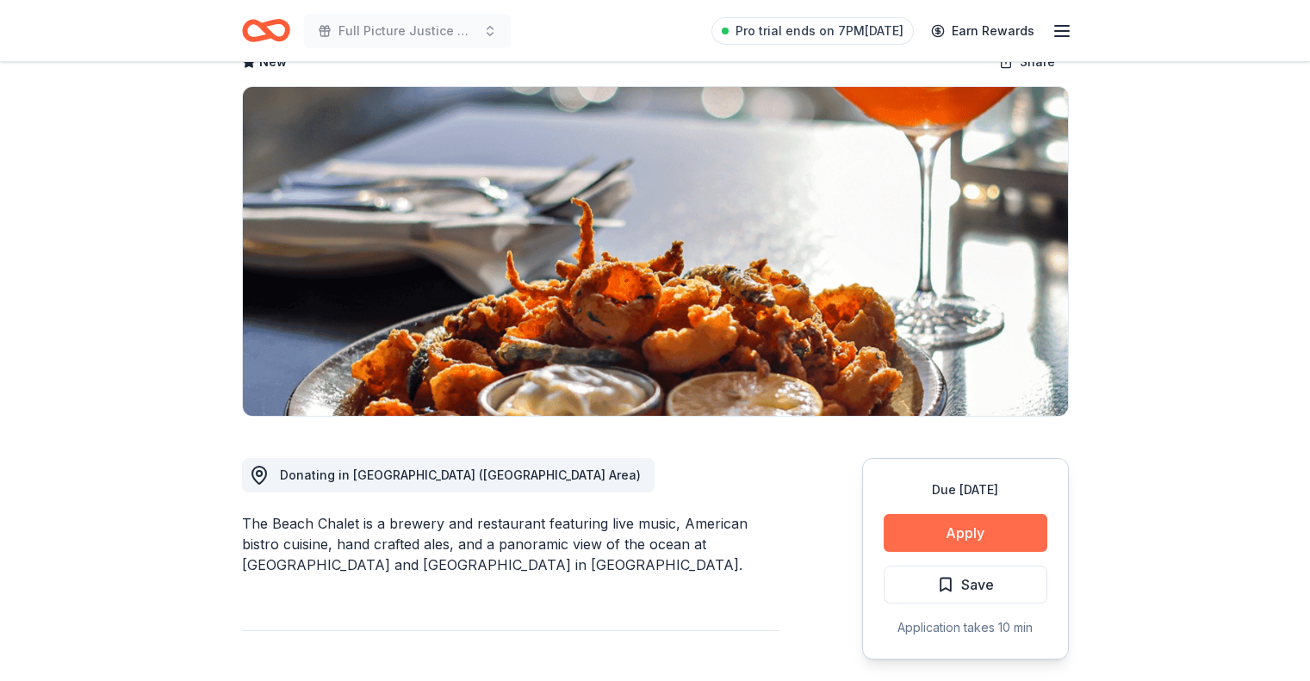
click at [934, 525] on button "Apply" at bounding box center [965, 533] width 164 height 38
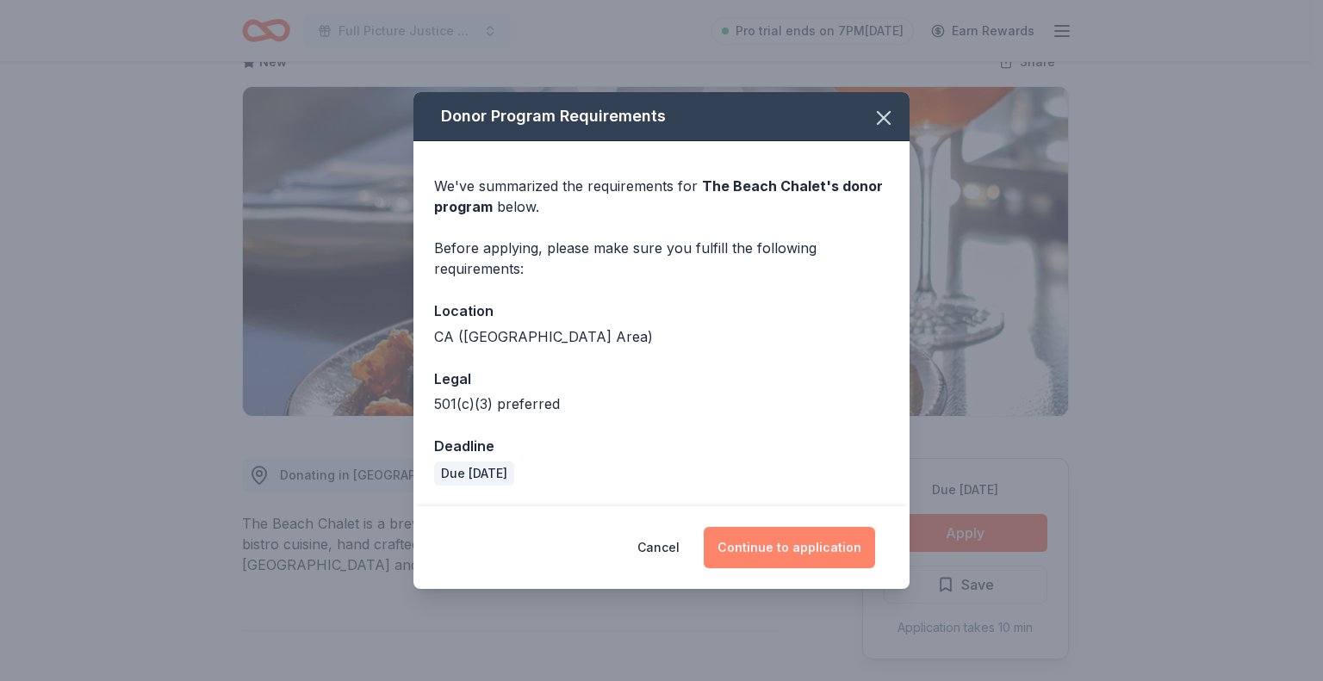
click at [769, 553] on button "Continue to application" at bounding box center [789, 547] width 171 height 41
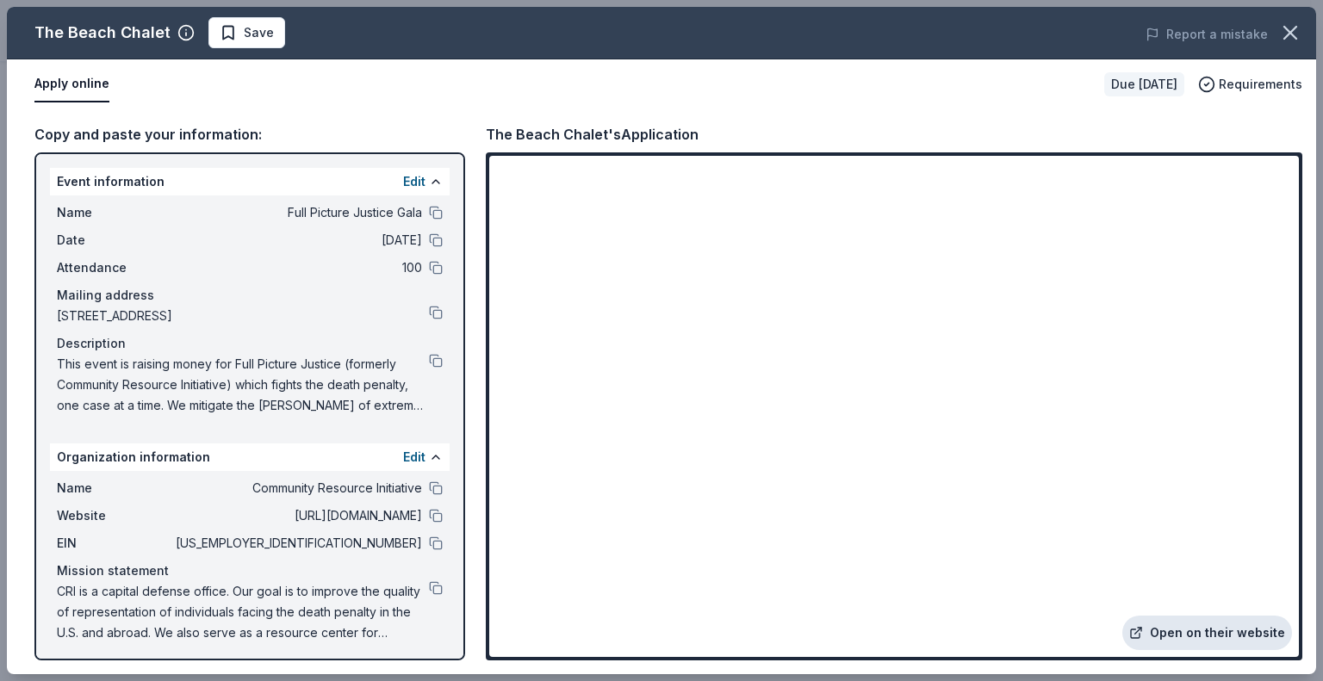
click at [1200, 634] on link "Open on their website" at bounding box center [1207, 633] width 170 height 34
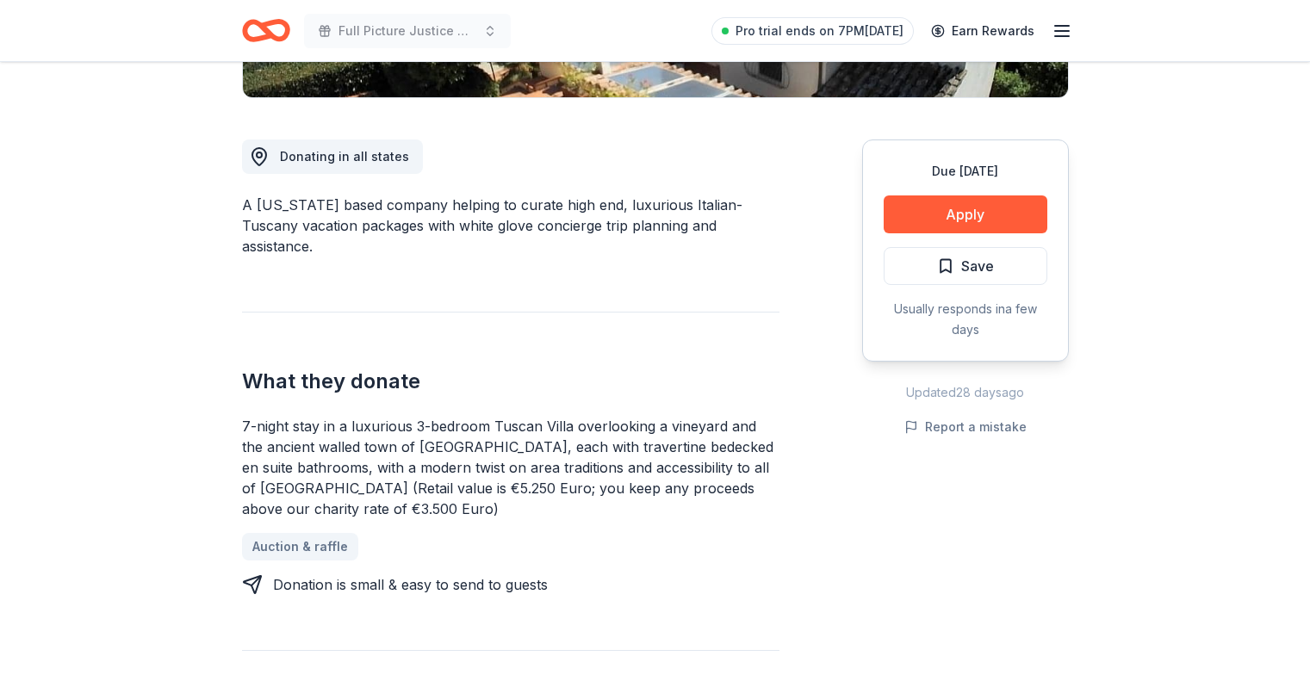
scroll to position [1021, 0]
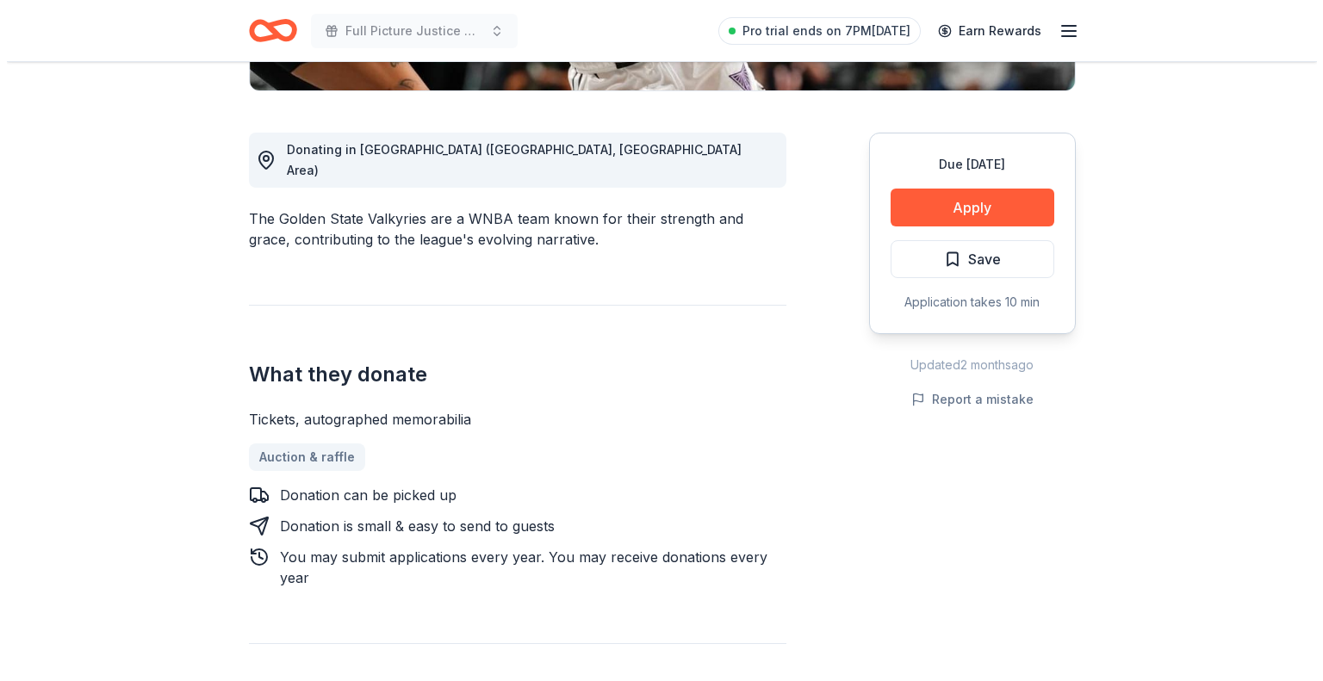
scroll to position [427, 0]
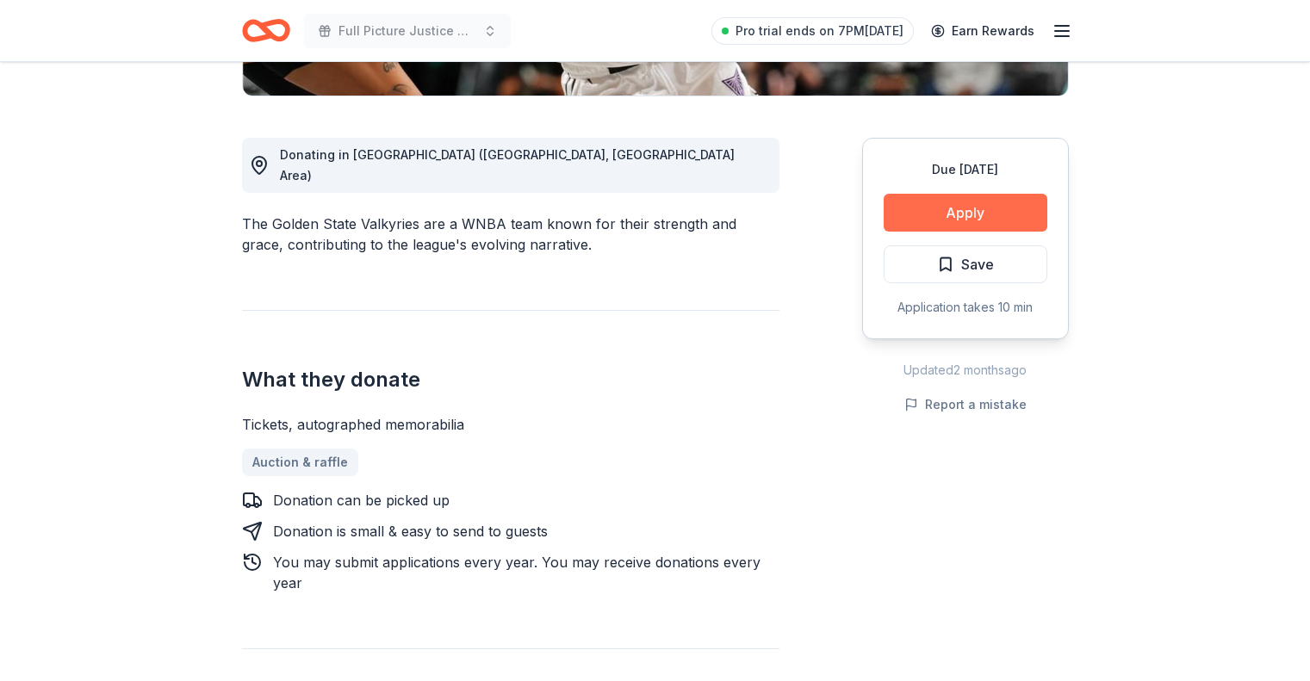
click at [937, 209] on button "Apply" at bounding box center [965, 213] width 164 height 38
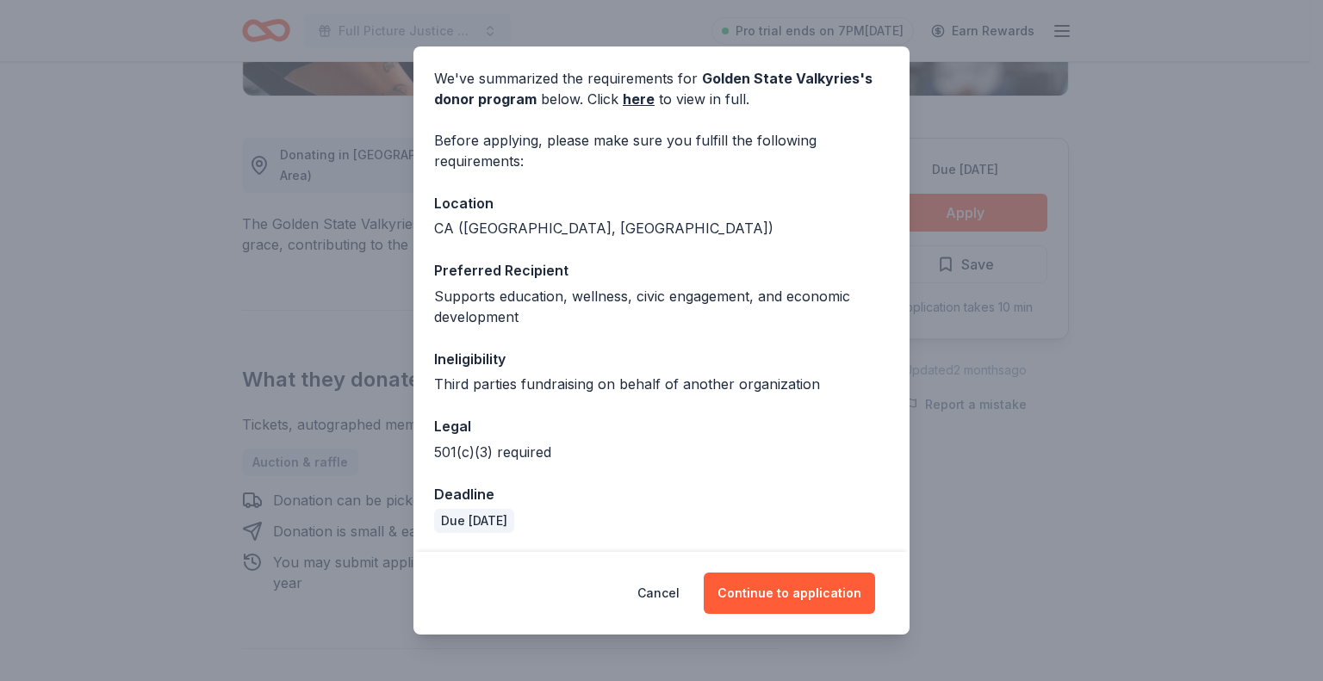
scroll to position [64, 0]
click at [784, 594] on button "Continue to application" at bounding box center [789, 593] width 171 height 41
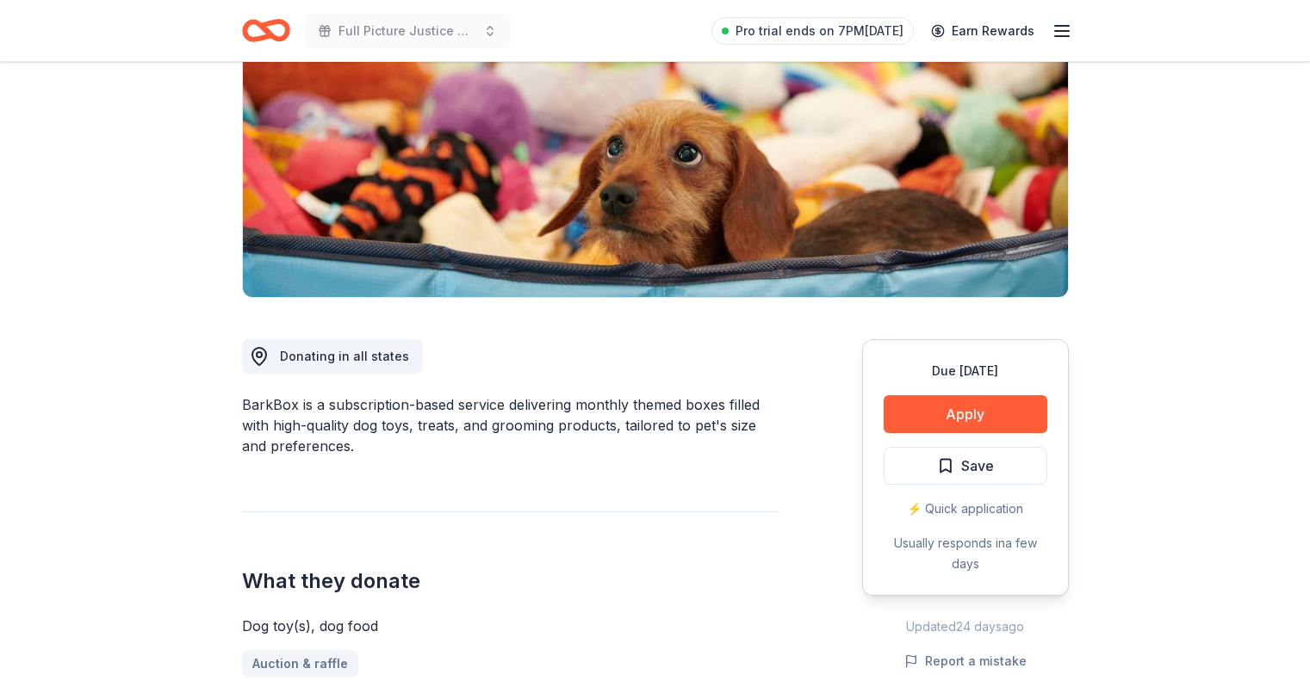
scroll to position [227, 0]
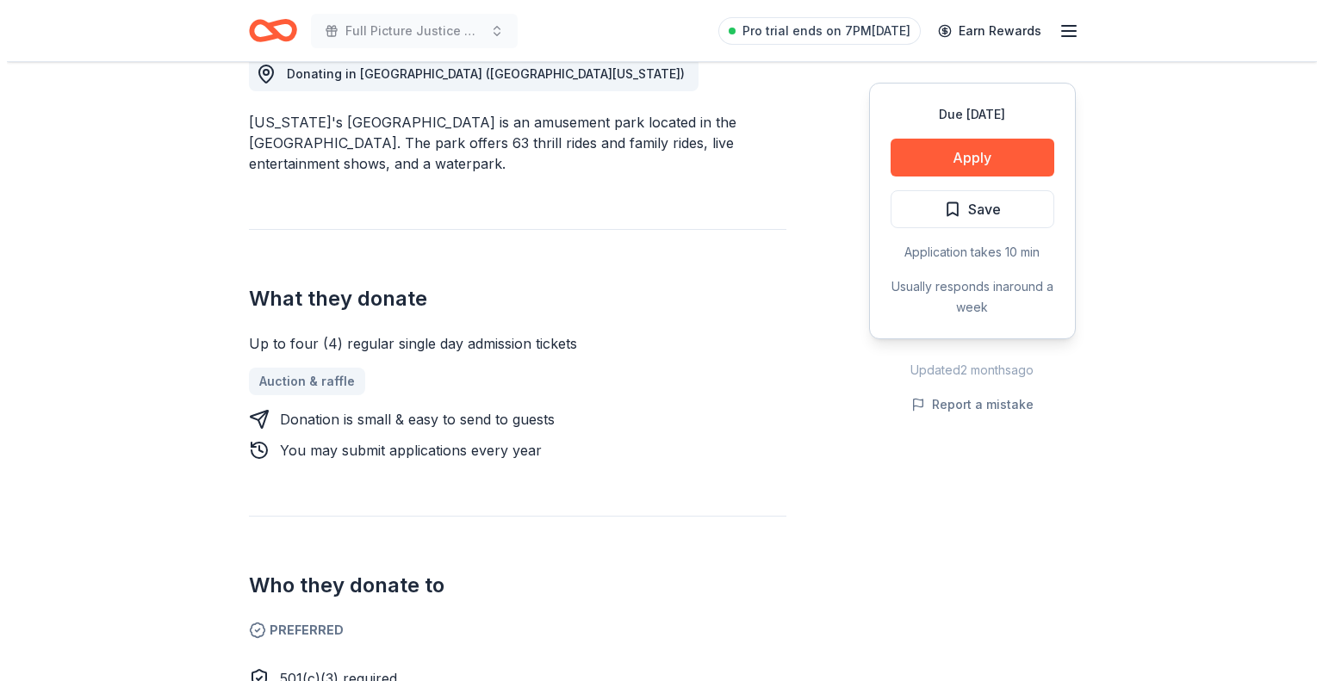
scroll to position [511, 0]
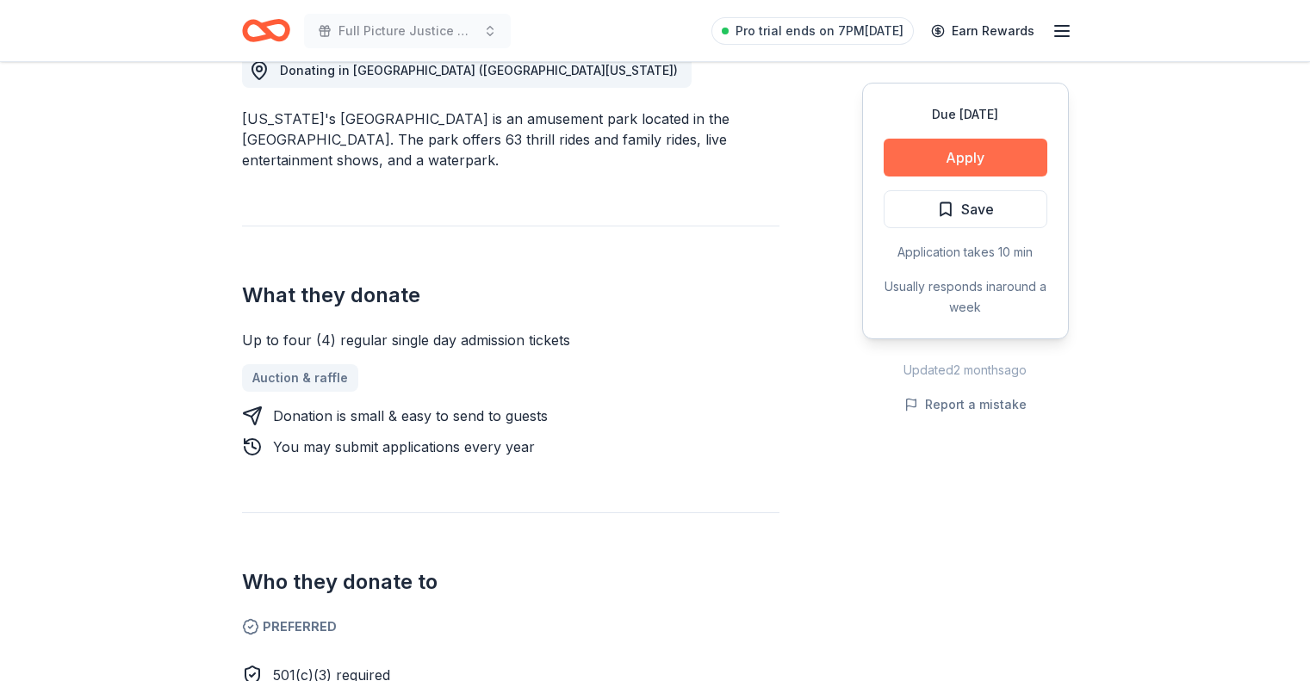
click at [980, 151] on button "Apply" at bounding box center [965, 158] width 164 height 38
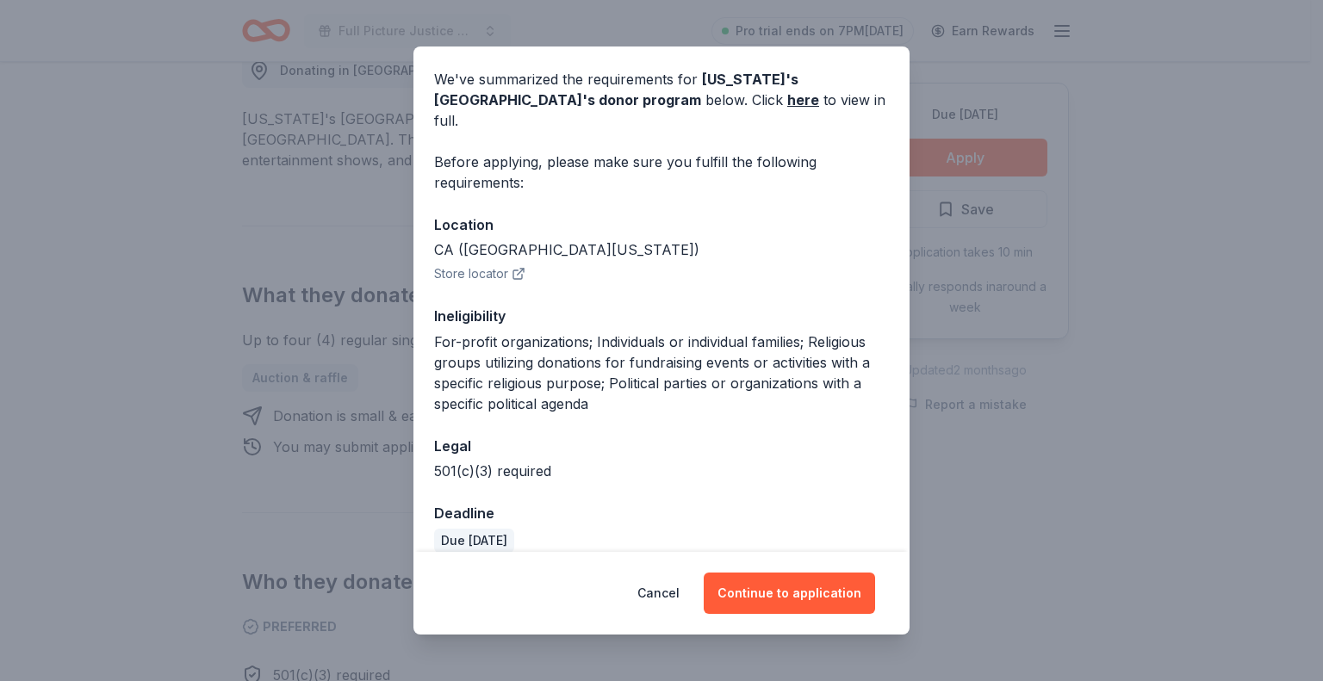
scroll to position [0, 0]
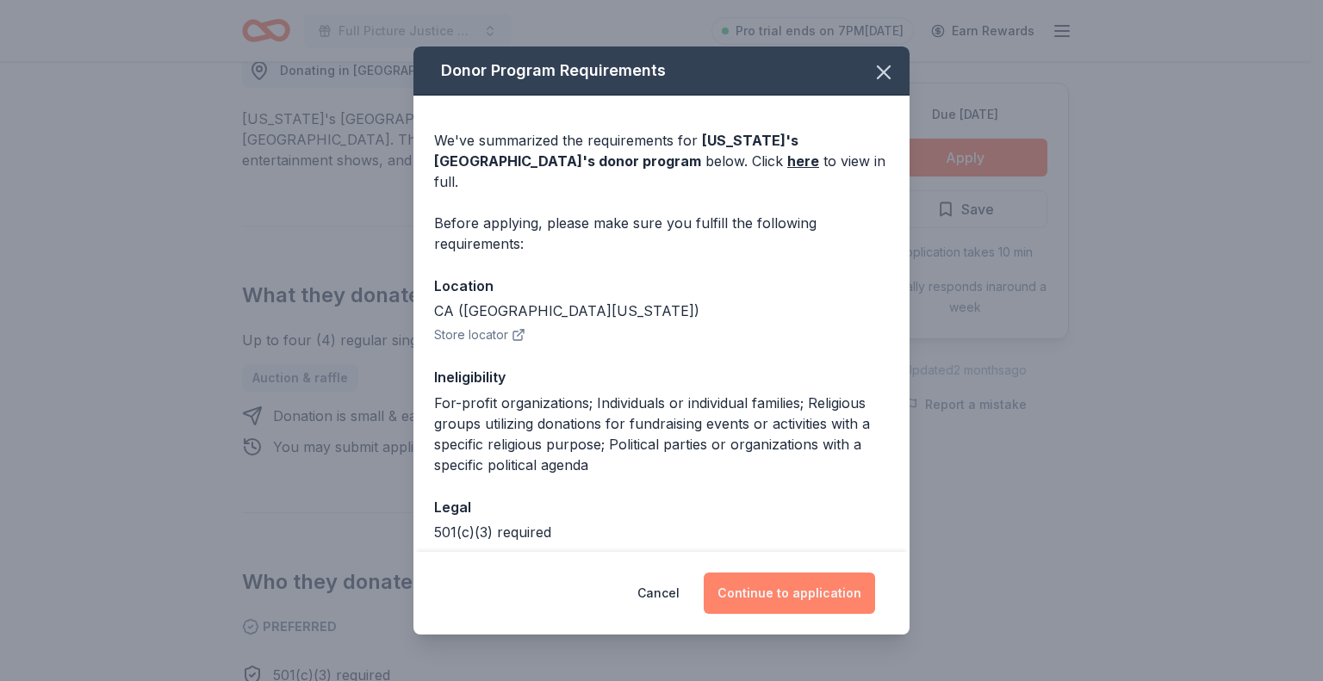
click at [766, 595] on button "Continue to application" at bounding box center [789, 593] width 171 height 41
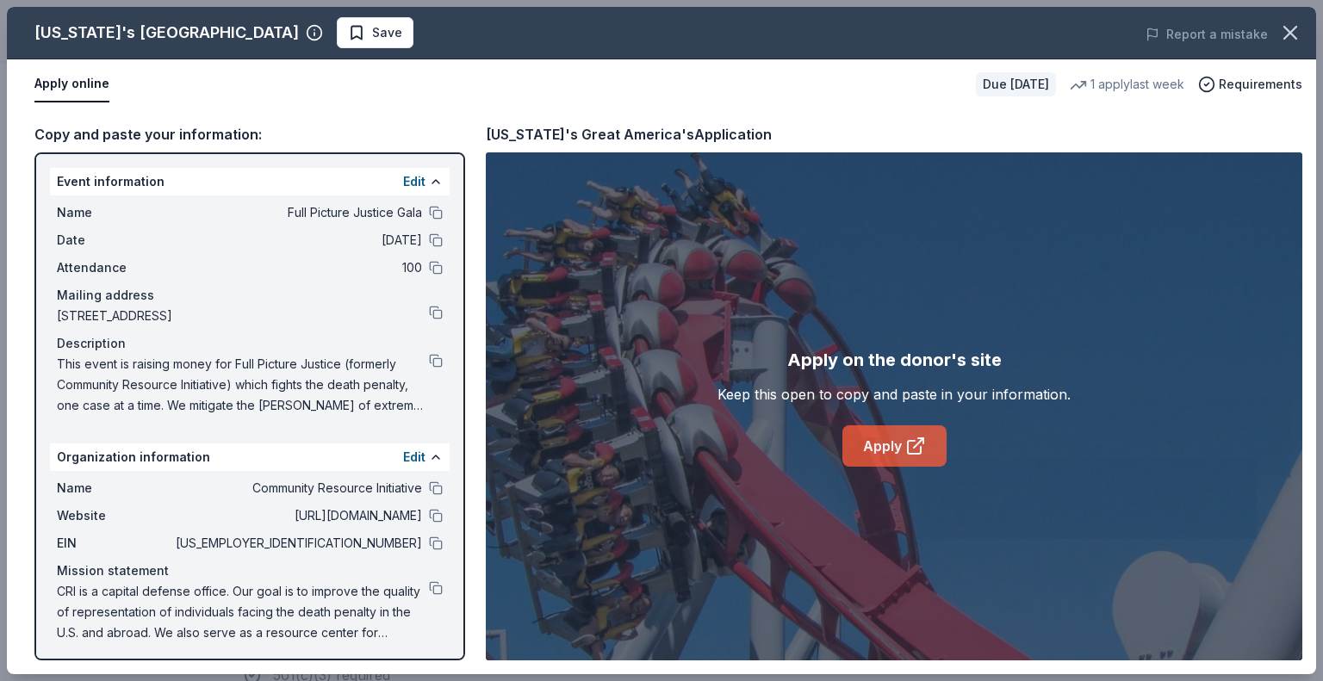
click at [883, 445] on link "Apply" at bounding box center [894, 445] width 104 height 41
drag, startPoint x: 1319, startPoint y: 139, endPoint x: 1317, endPoint y: 229, distance: 89.6
drag, startPoint x: 1317, startPoint y: 229, endPoint x: 778, endPoint y: 124, distance: 550.0
click at [778, 124] on div "[US_STATE]'s Great America's Application" at bounding box center [894, 134] width 816 height 22
click at [873, 443] on link "Apply" at bounding box center [894, 445] width 104 height 41
